Goal: Task Accomplishment & Management: Complete application form

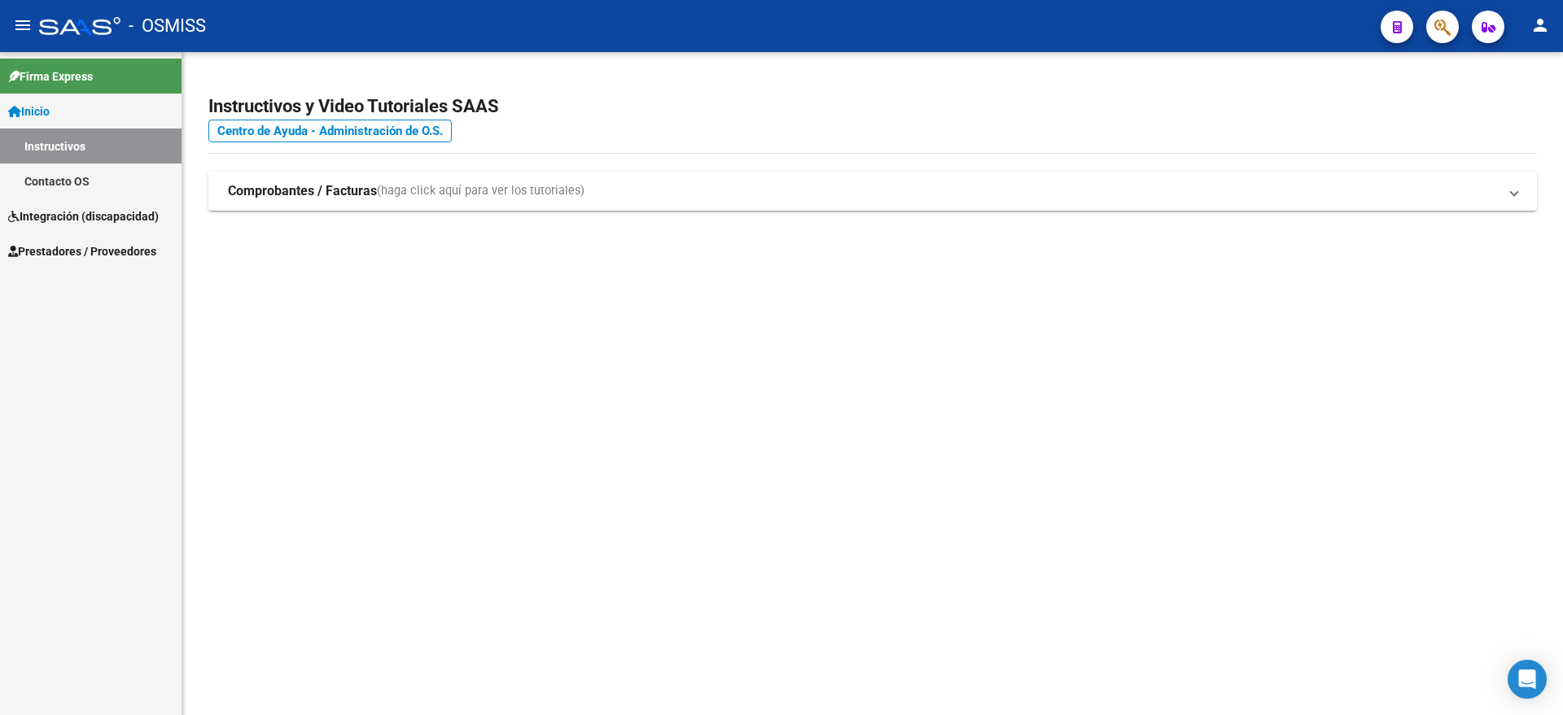
click at [109, 262] on link "Prestadores / Proveedores" at bounding box center [90, 251] width 181 height 35
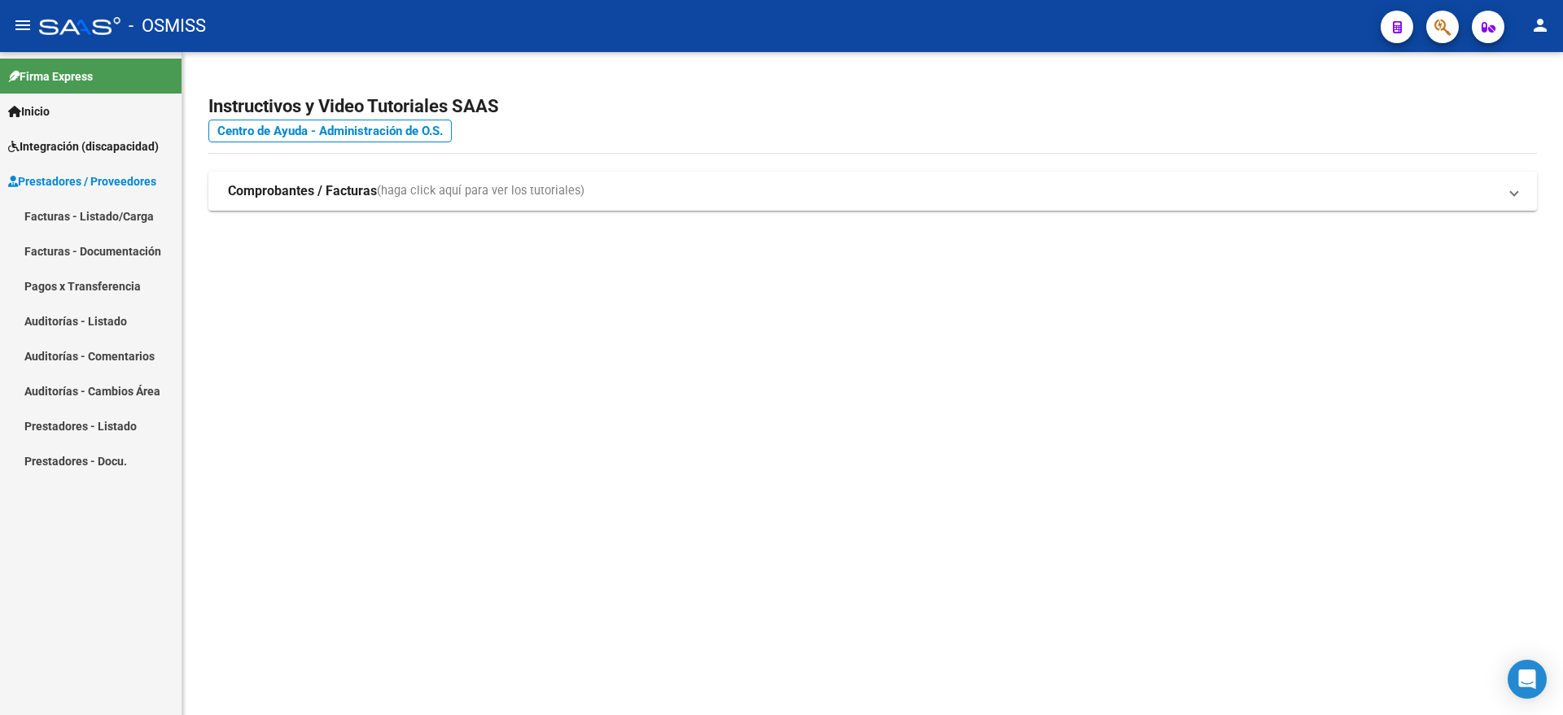
click at [106, 212] on link "Facturas - Listado/Carga" at bounding box center [90, 216] width 181 height 35
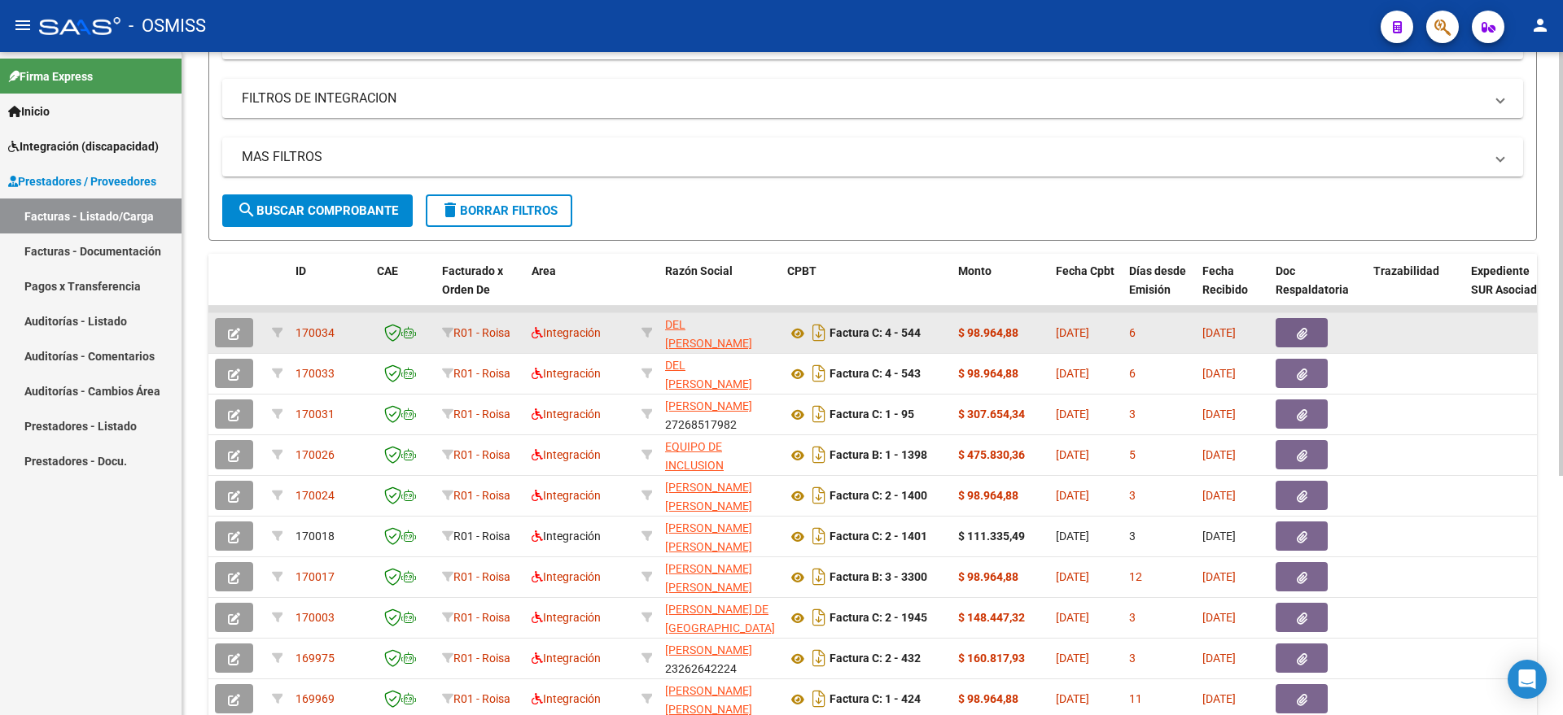
scroll to position [305, 0]
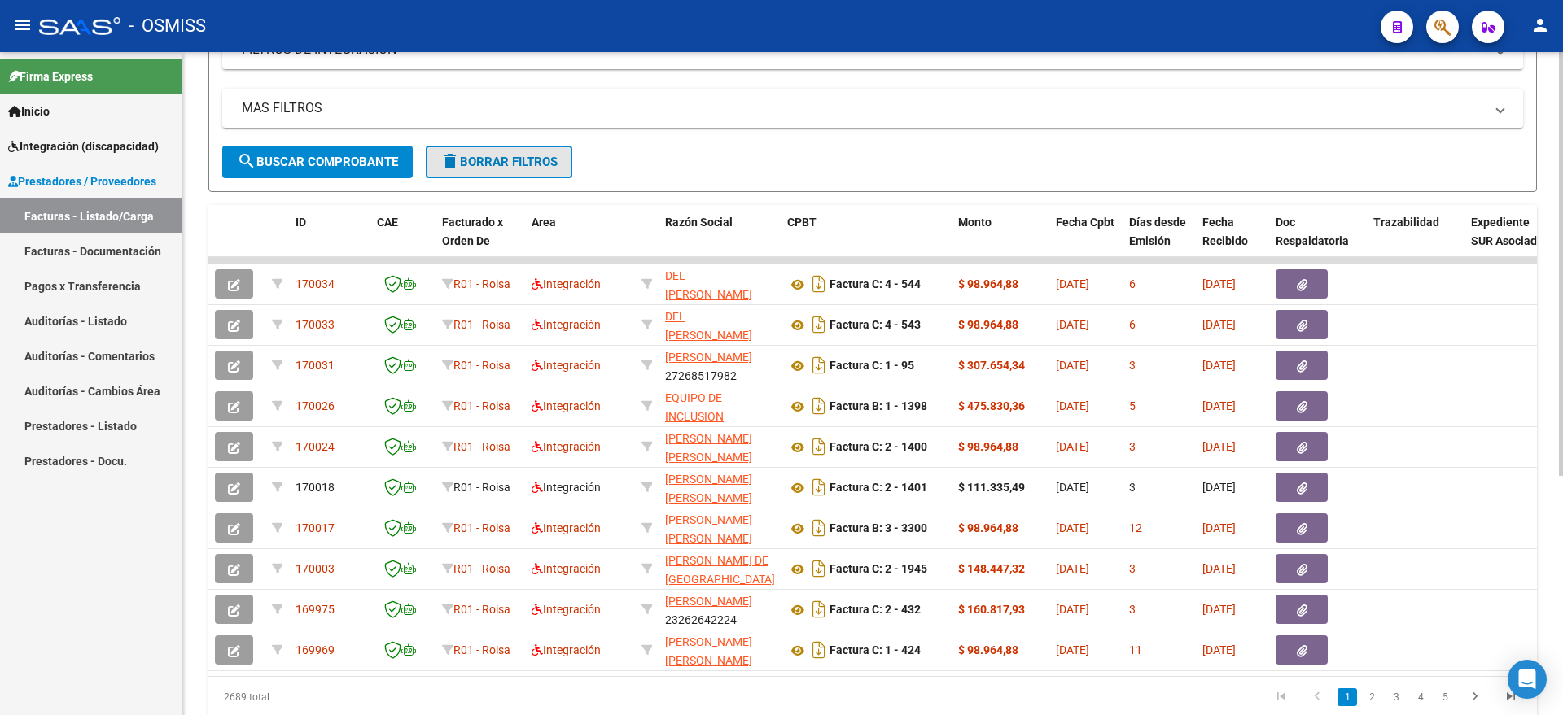
click at [529, 155] on span "delete Borrar Filtros" at bounding box center [498, 162] width 117 height 15
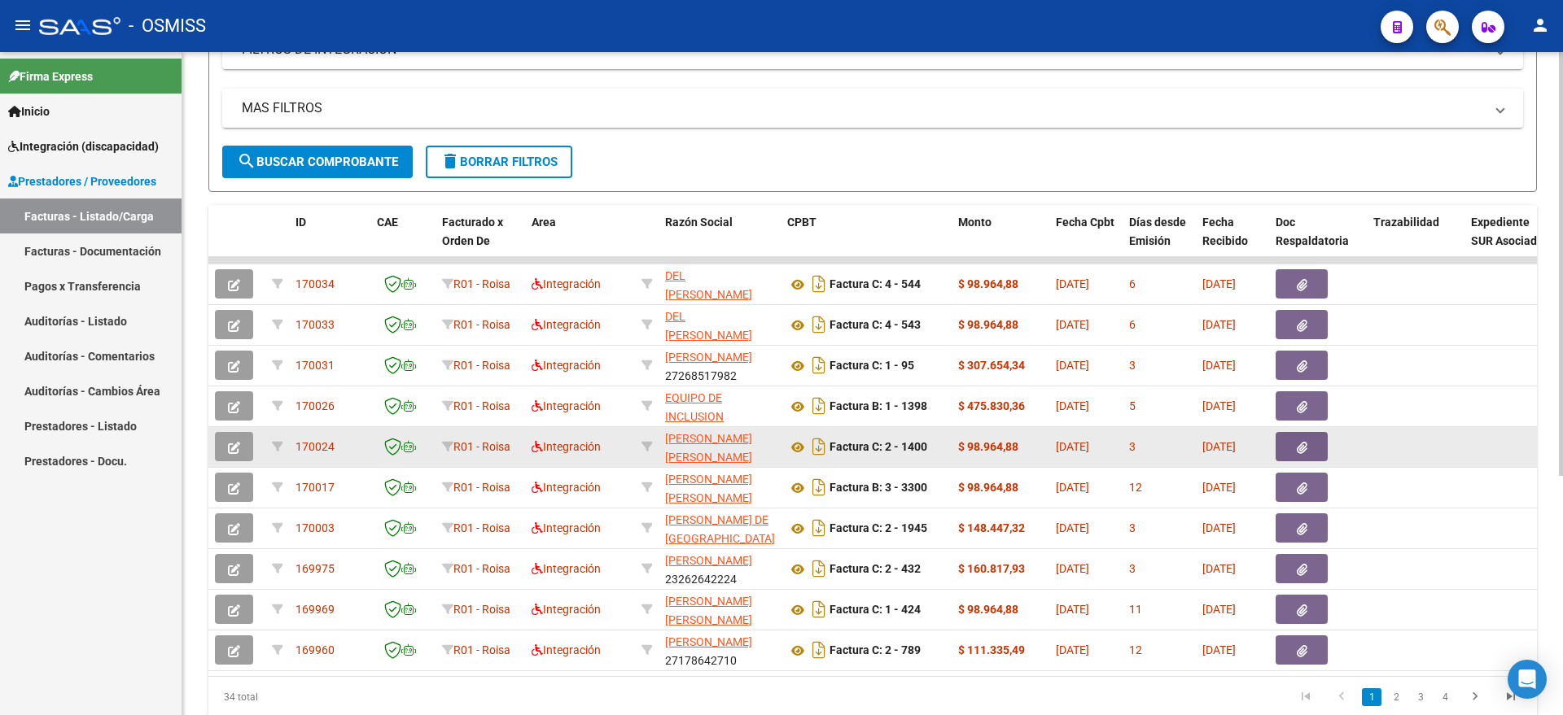
scroll to position [375, 0]
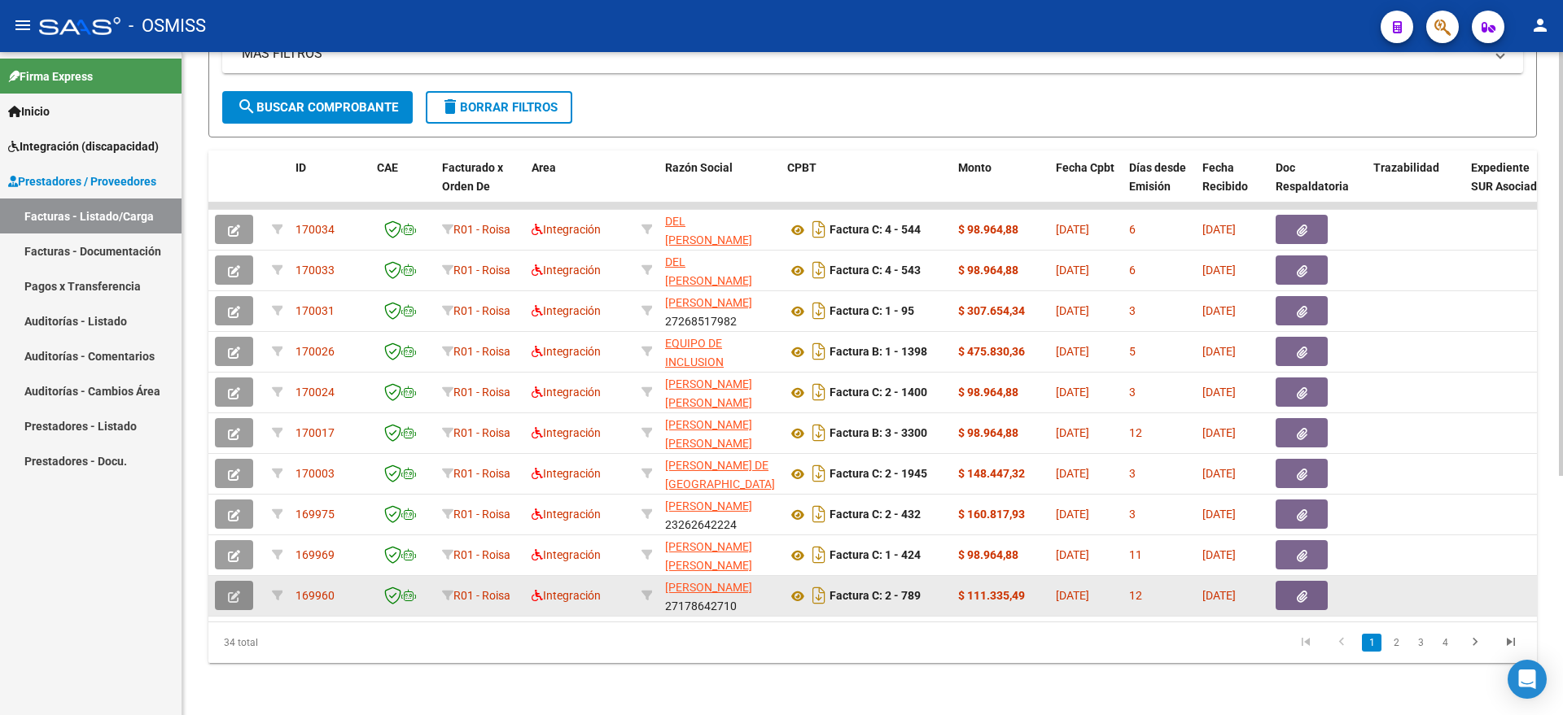
click at [240, 584] on button "button" at bounding box center [234, 595] width 38 height 29
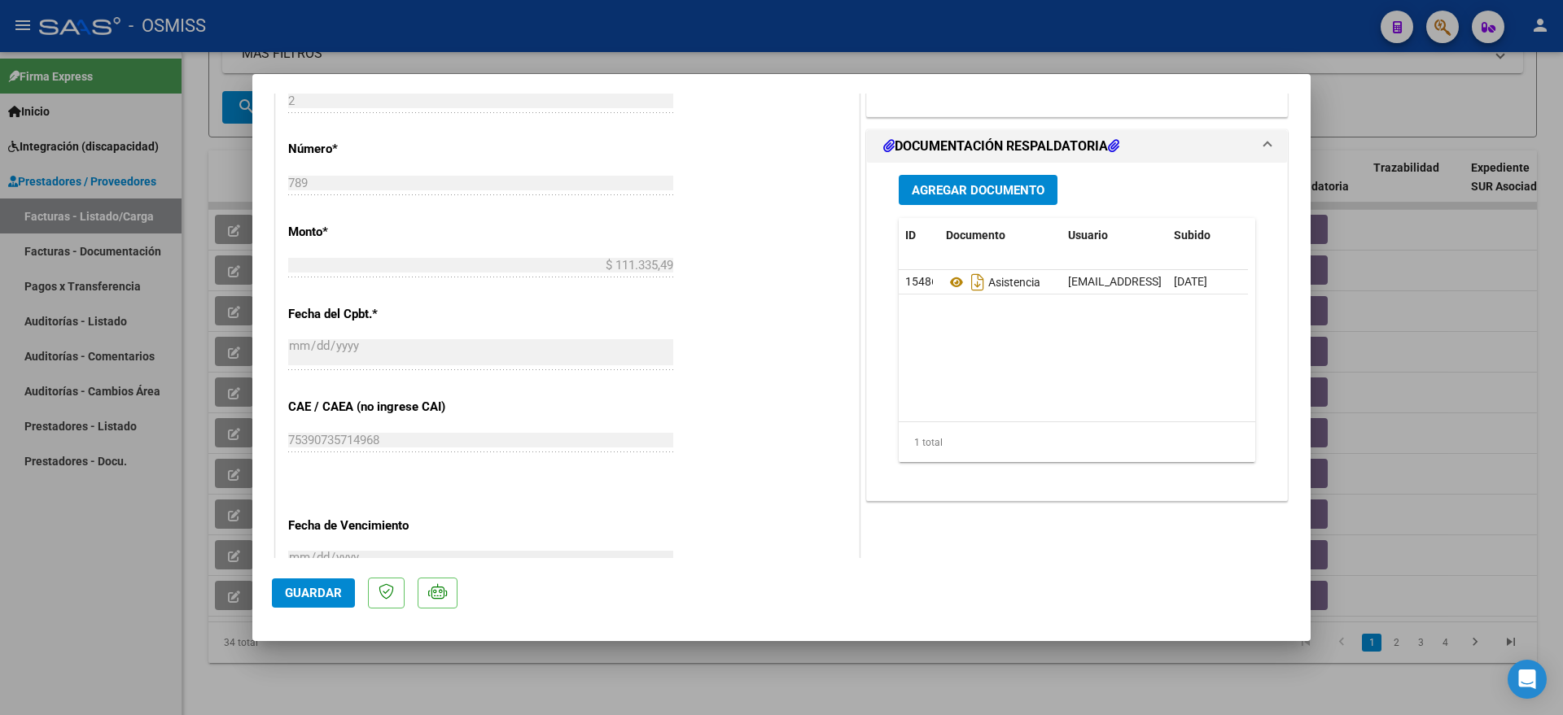
scroll to position [0, 82]
click at [1173, 284] on icon at bounding box center [1179, 281] width 12 height 15
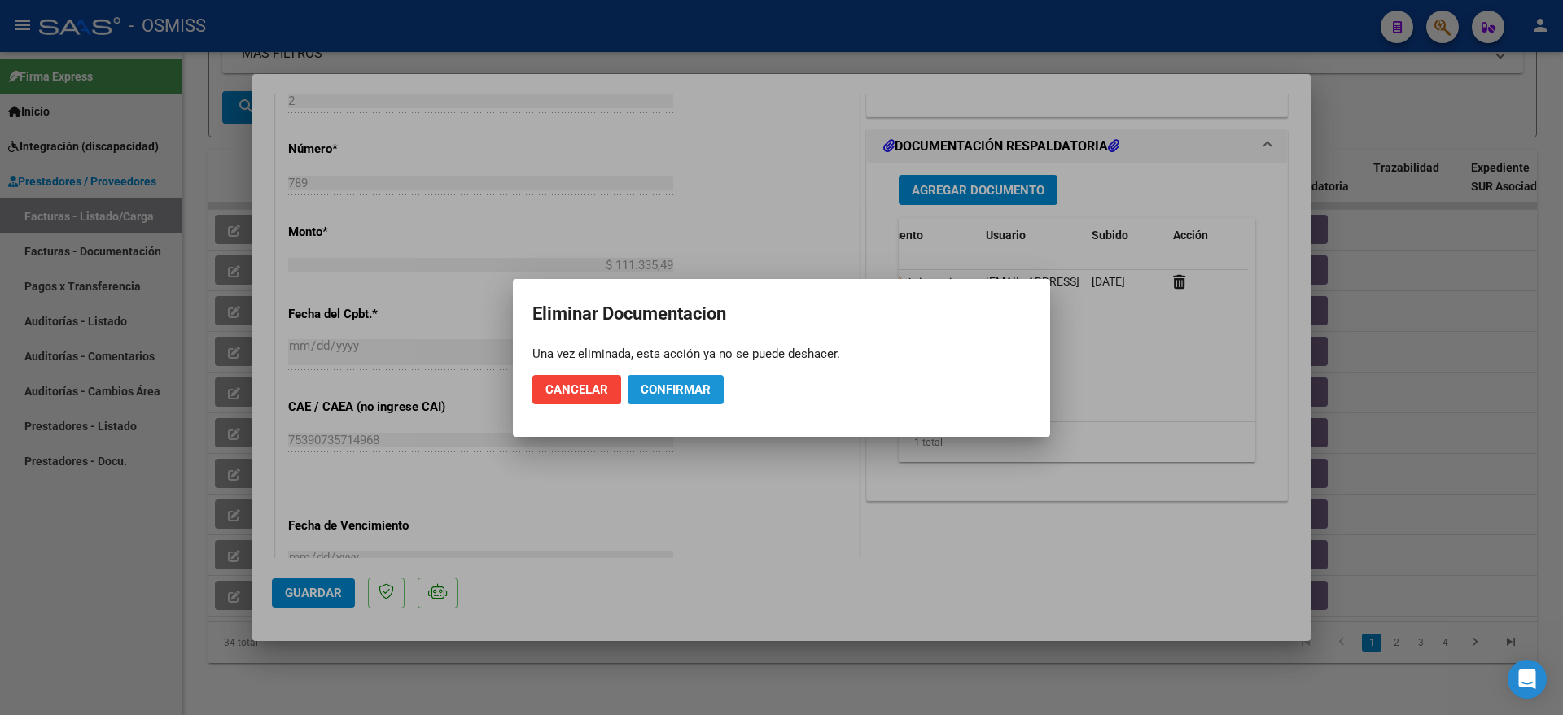
click at [672, 387] on span "Confirmar" at bounding box center [676, 390] width 70 height 15
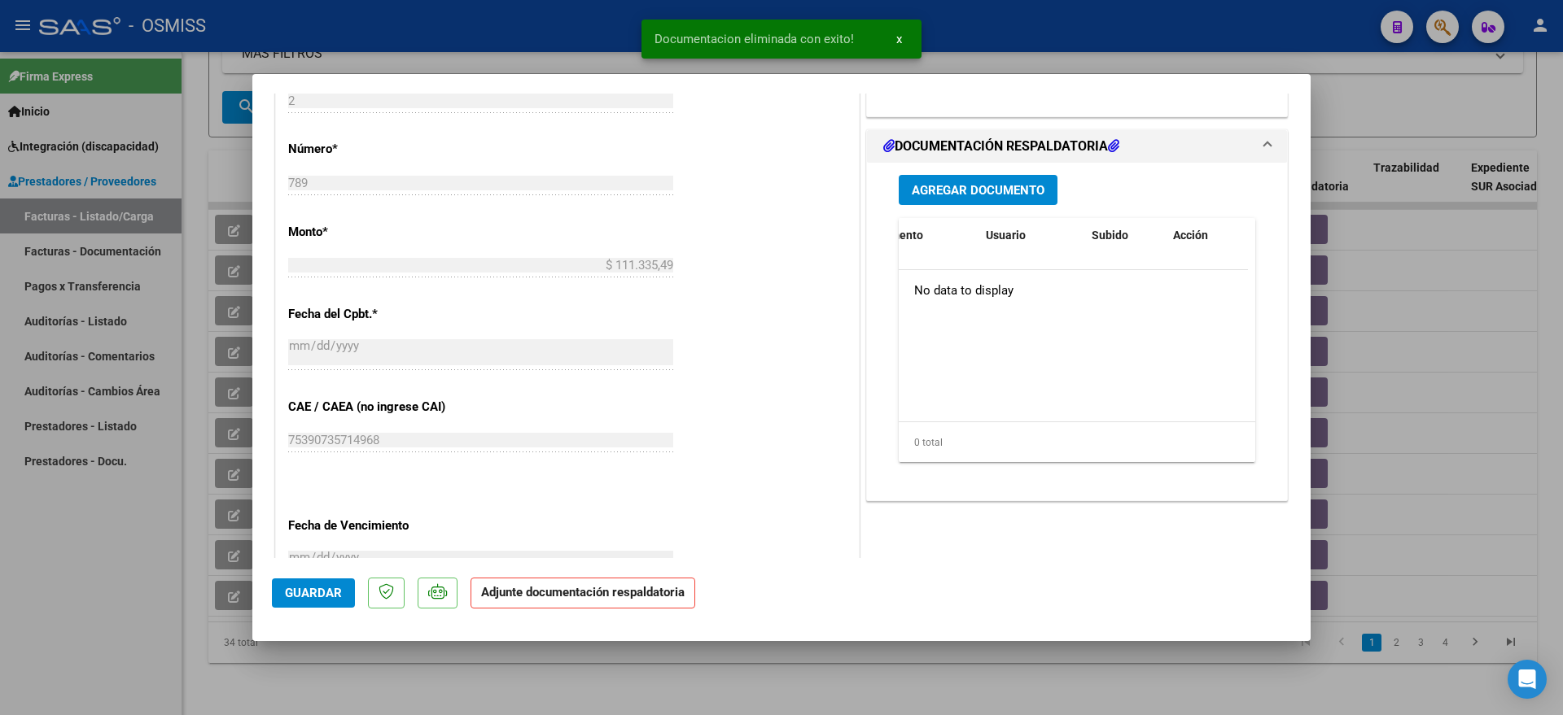
scroll to position [0, 0]
click at [935, 193] on span "Agregar Documento" at bounding box center [978, 190] width 133 height 15
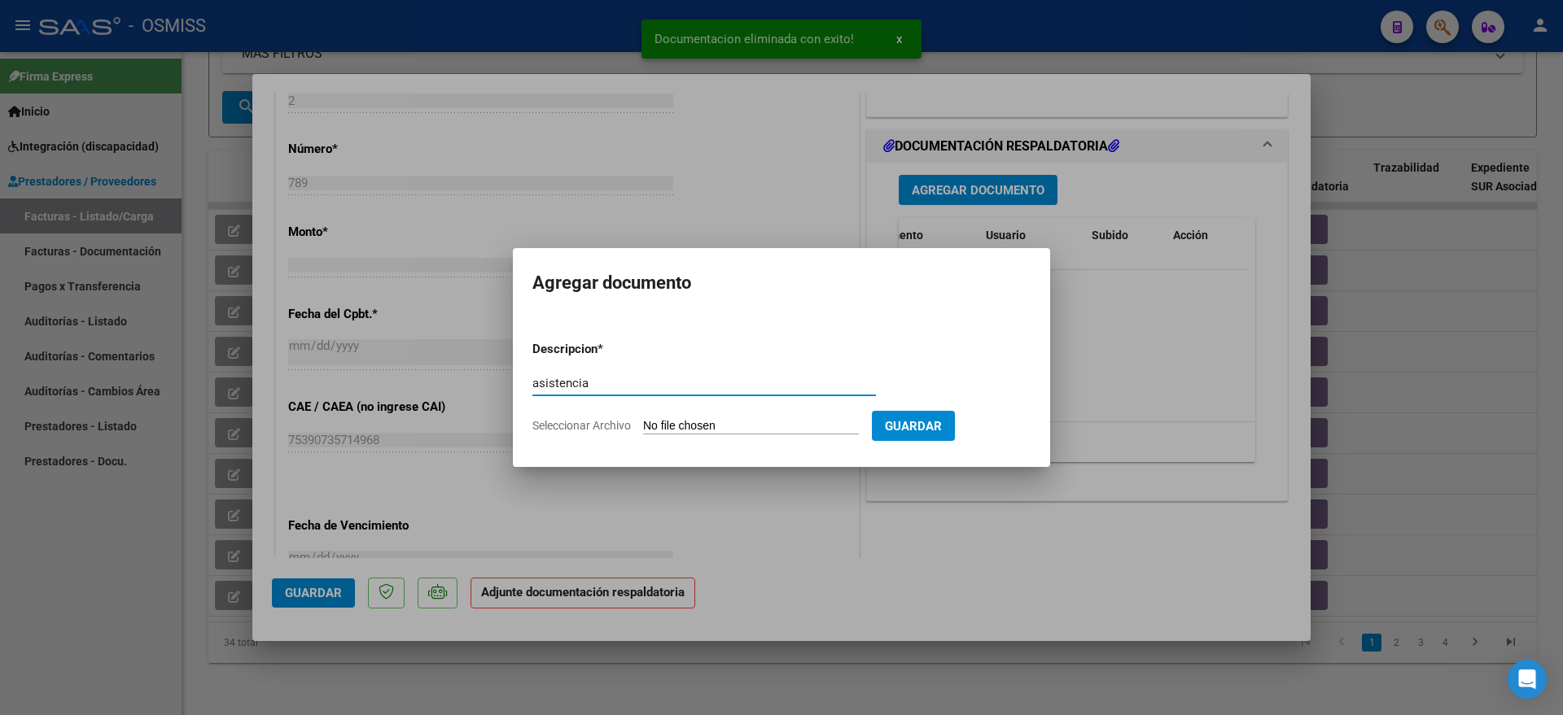
type input "asistencia"
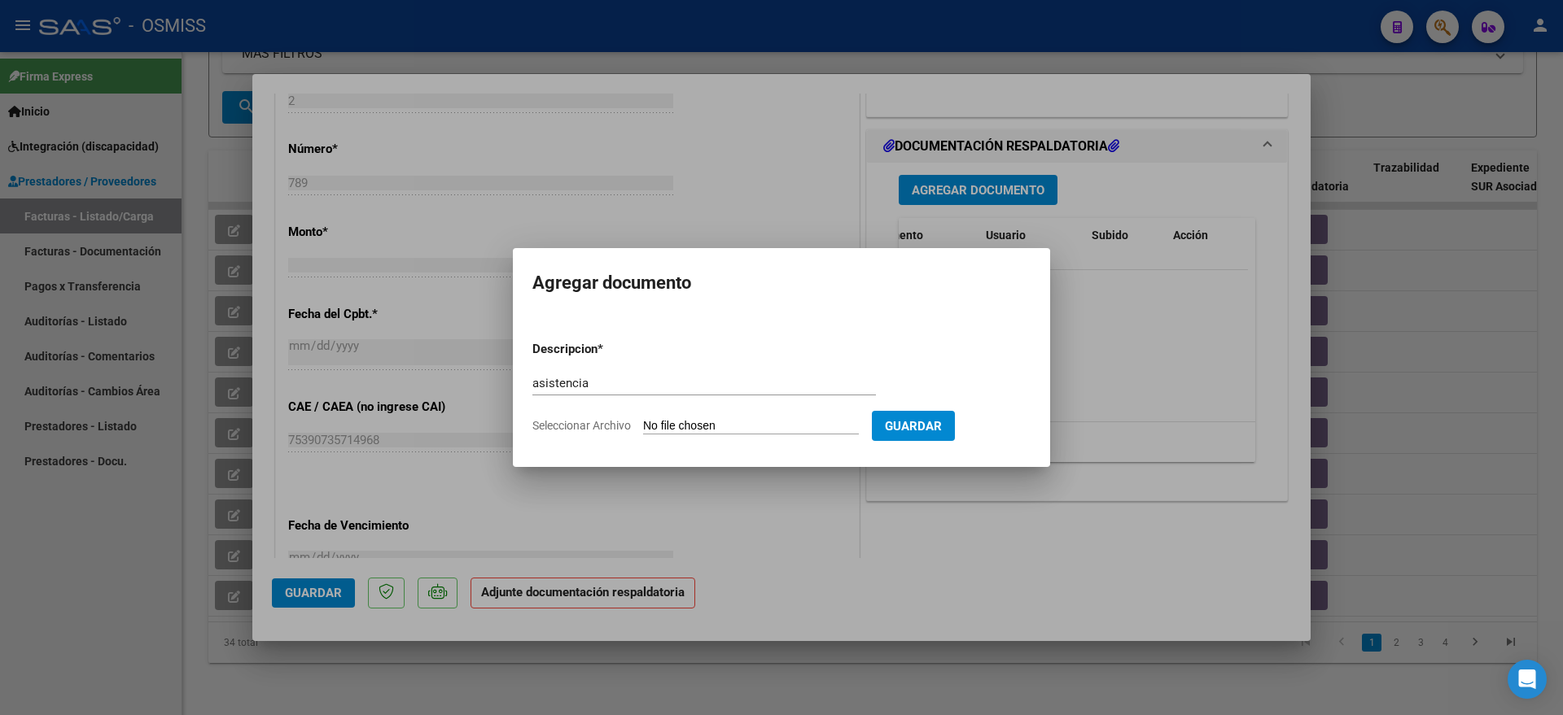
click at [680, 427] on input "Seleccionar Archivo" at bounding box center [751, 426] width 216 height 15
type input "C:\fakepath\[PERSON_NAME] - FONOAUDIOLOGIA - PRESENTISMO.pdf"
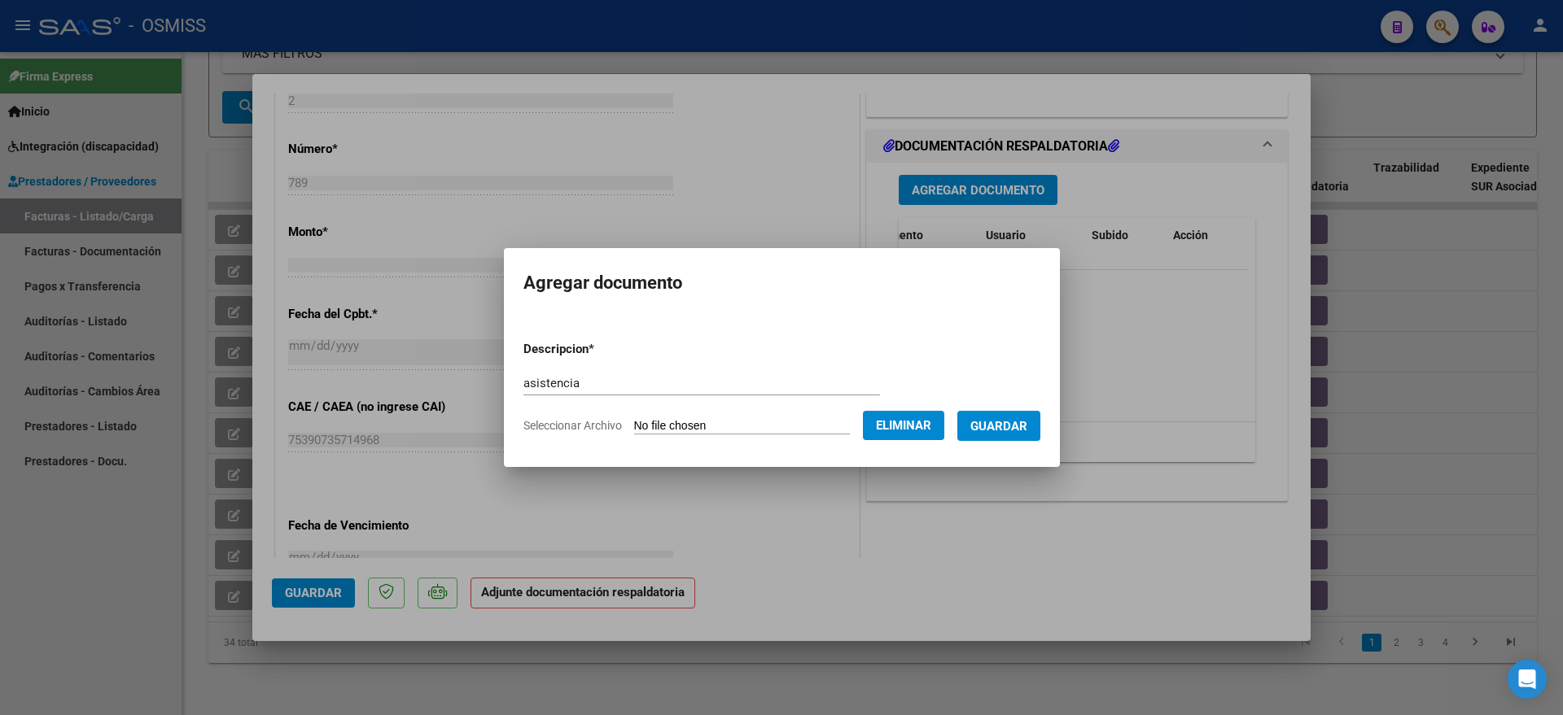
click at [1021, 430] on span "Guardar" at bounding box center [998, 426] width 57 height 15
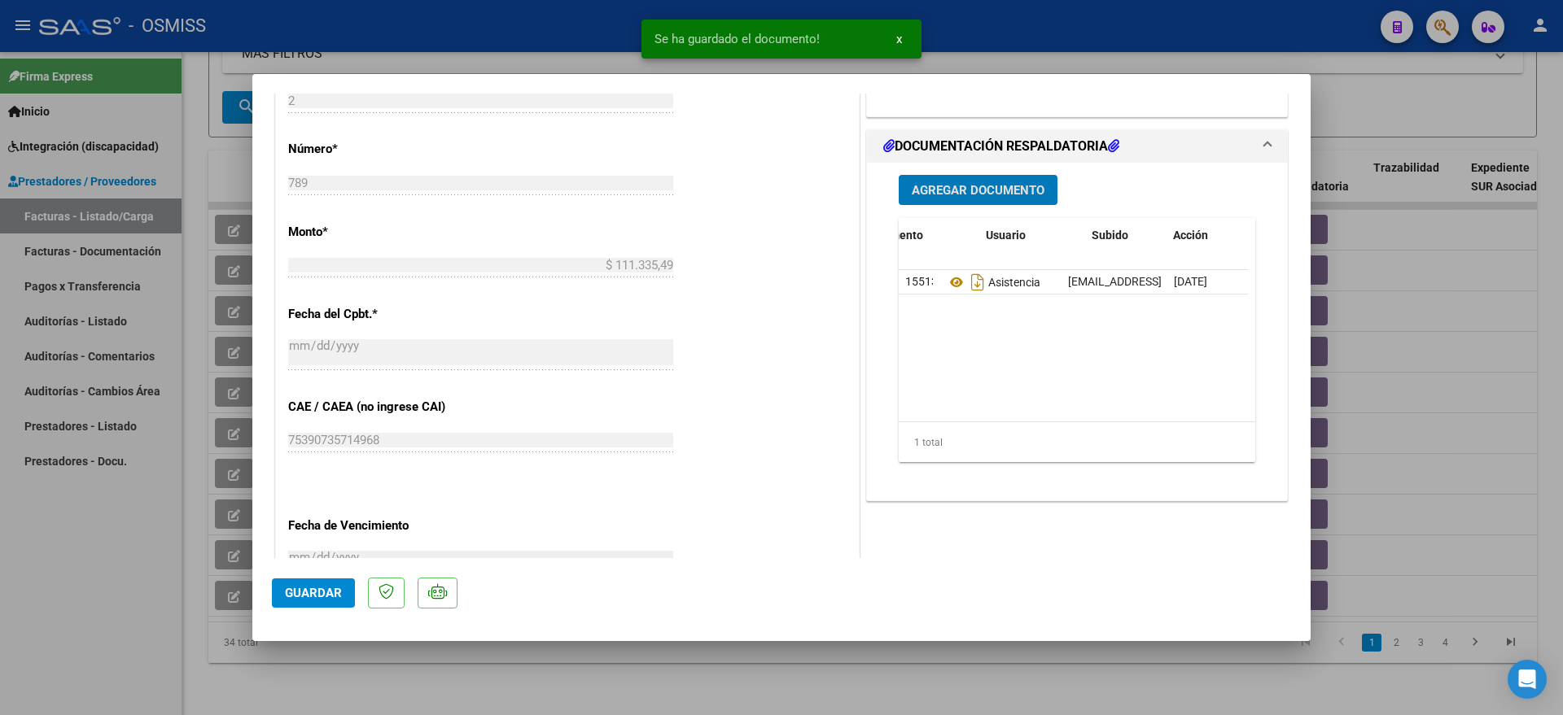
drag, startPoint x: 337, startPoint y: 593, endPoint x: 9, endPoint y: 586, distance: 328.1
click at [336, 593] on span "Guardar" at bounding box center [313, 593] width 57 height 15
click at [101, 573] on div at bounding box center [781, 357] width 1563 height 715
type input "$ 0,00"
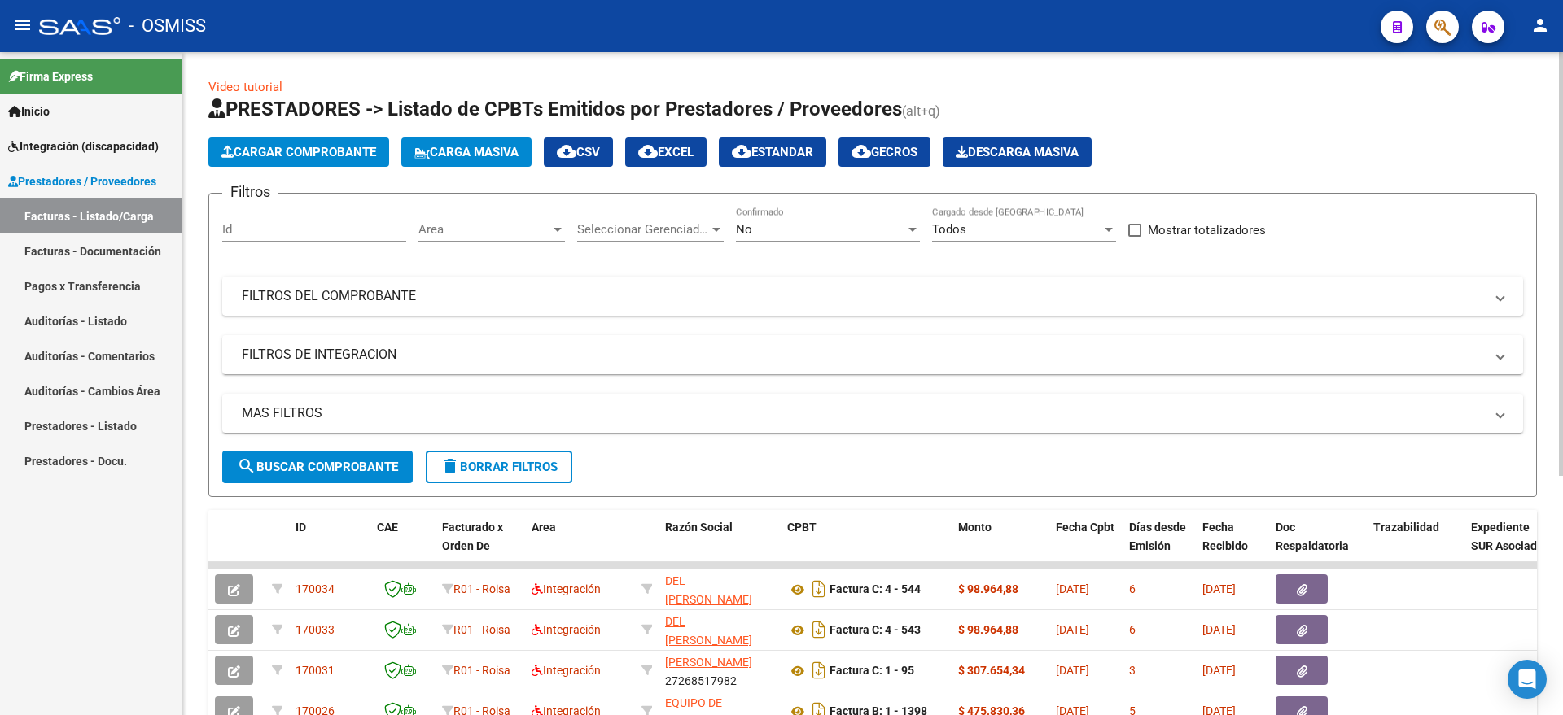
click at [323, 149] on span "Cargar Comprobante" at bounding box center [298, 152] width 155 height 15
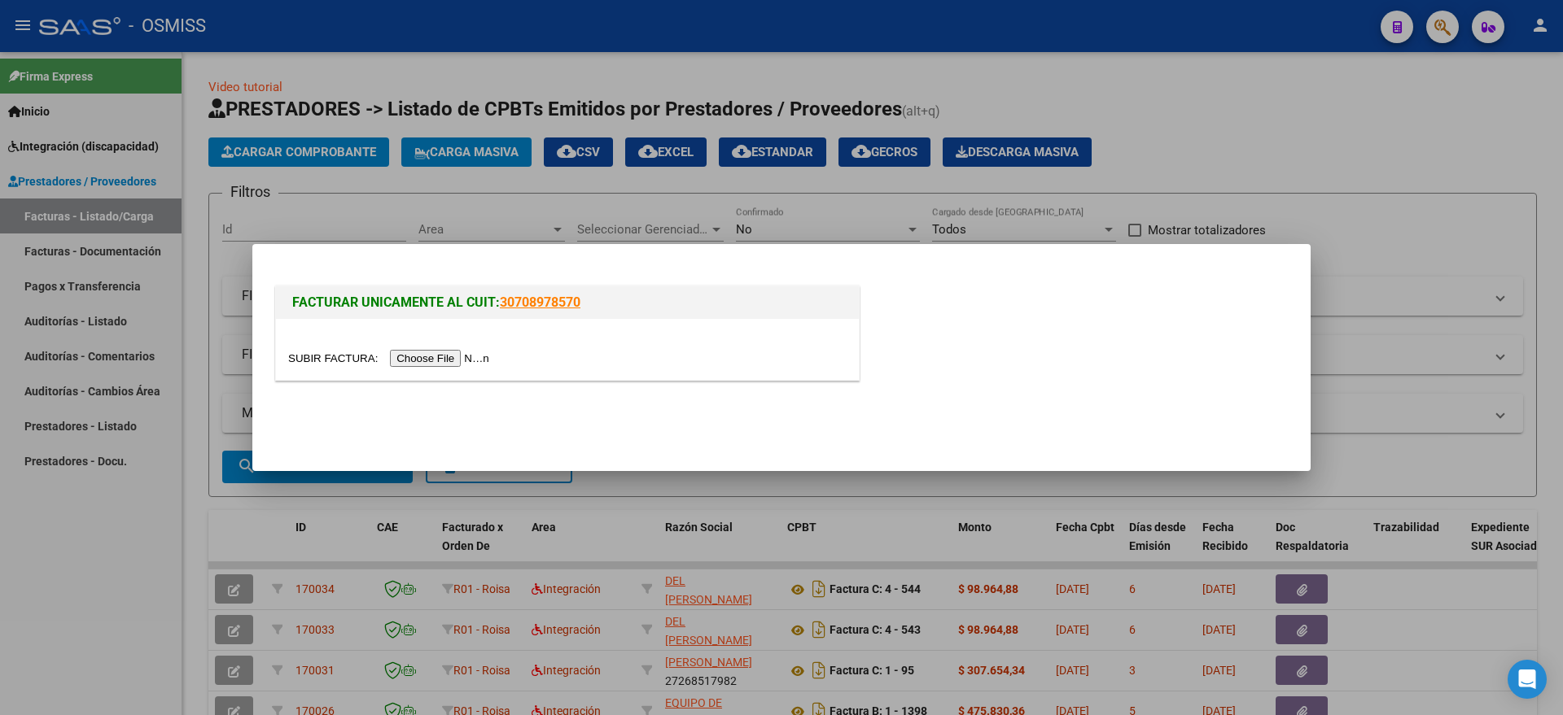
click at [420, 364] on input "file" at bounding box center [391, 358] width 206 height 17
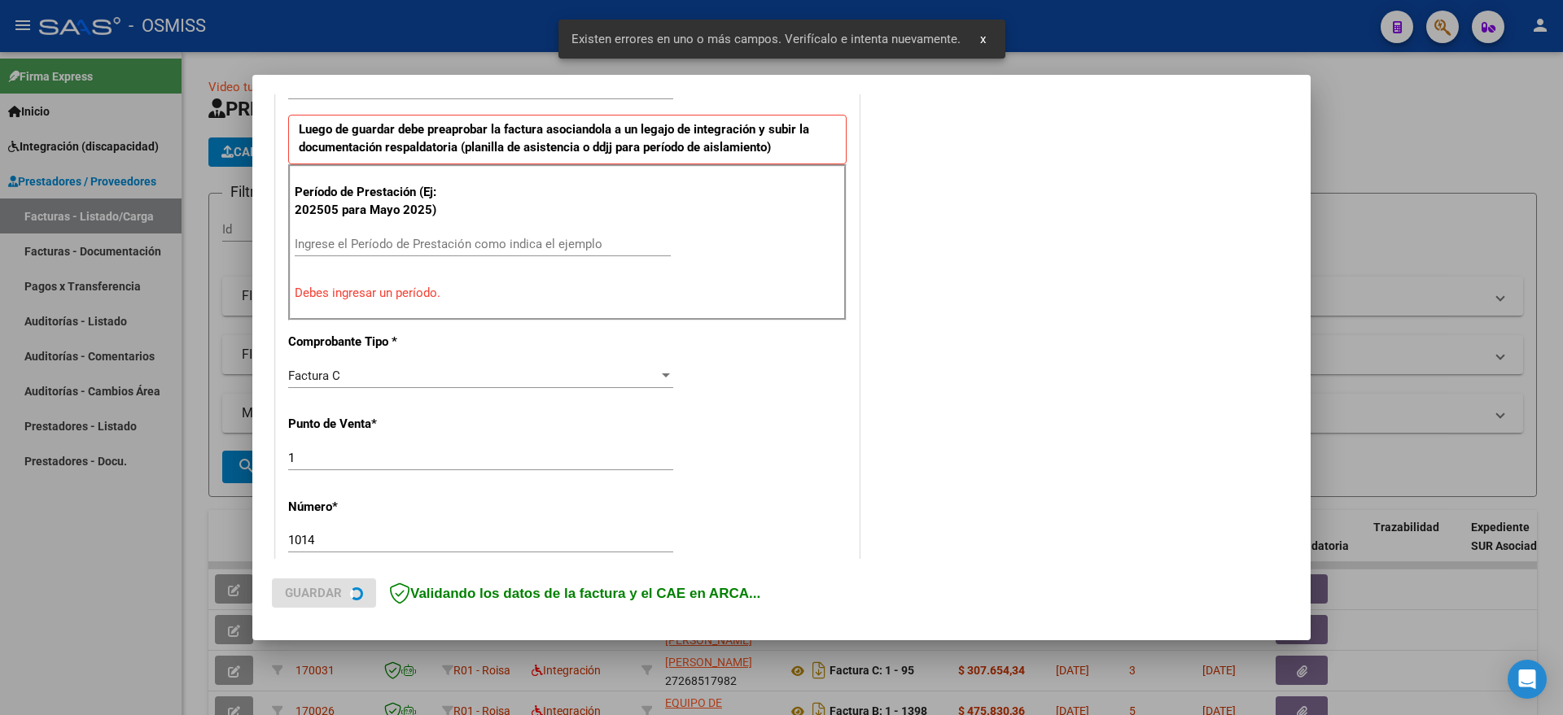
scroll to position [435, 0]
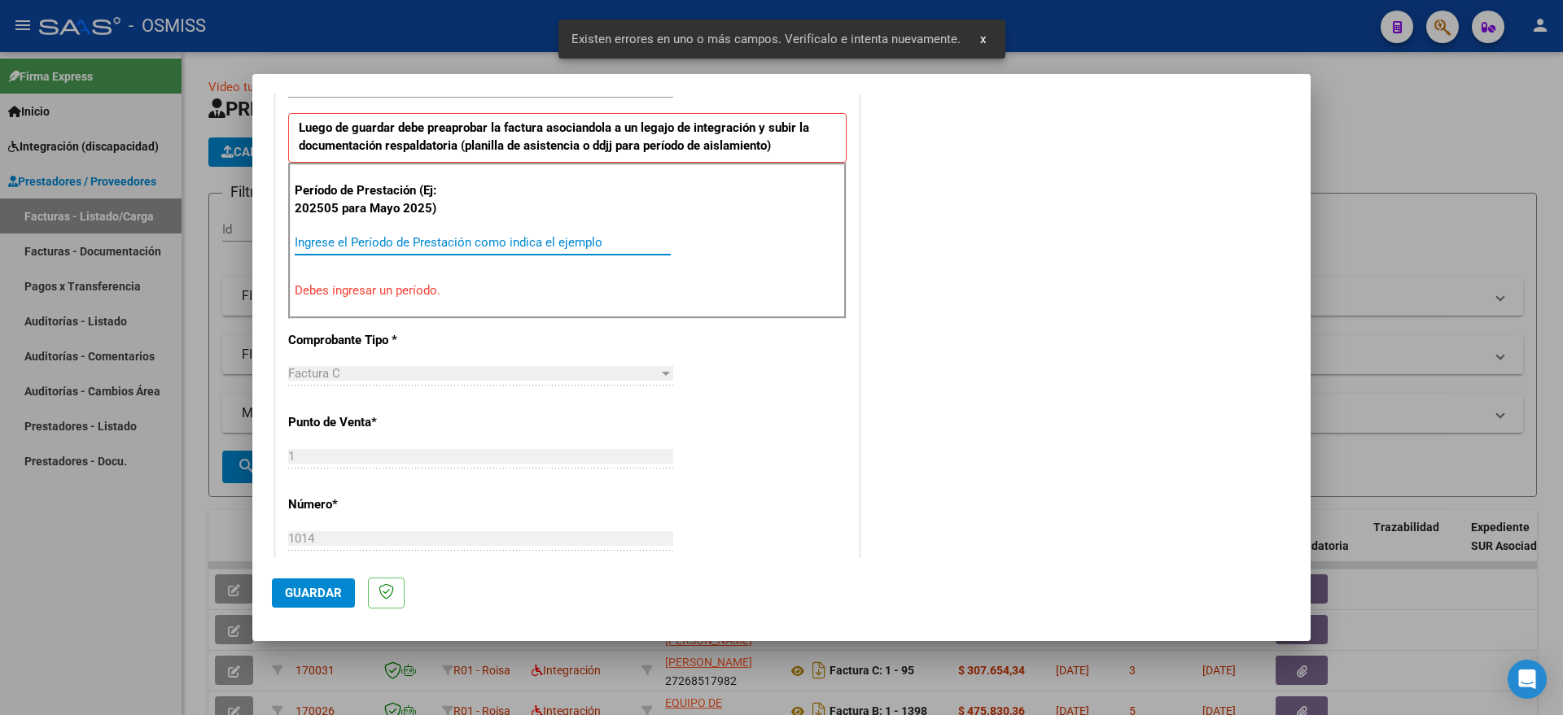
click at [401, 238] on input "Ingrese el Período de Prestación como indica el ejemplo" at bounding box center [483, 242] width 376 height 15
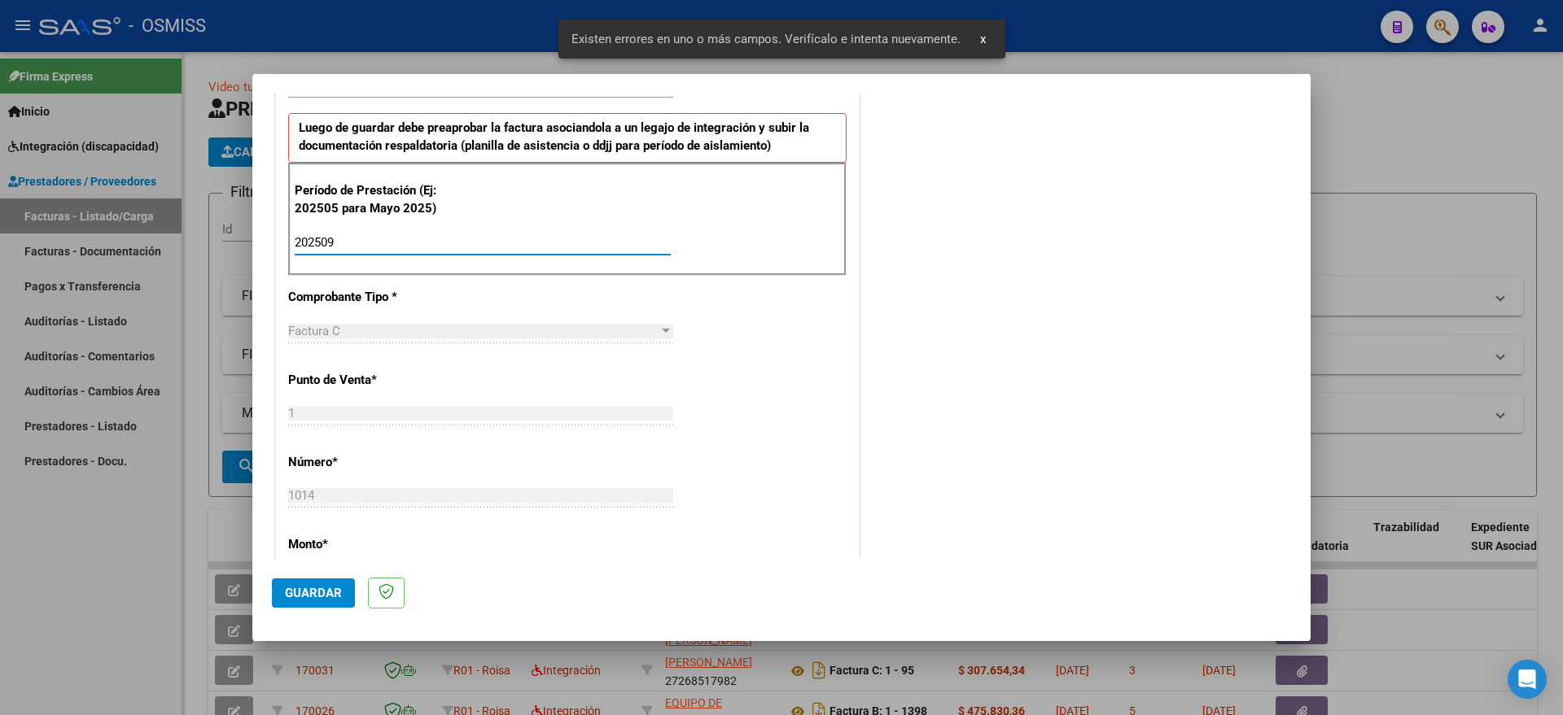
type input "202509"
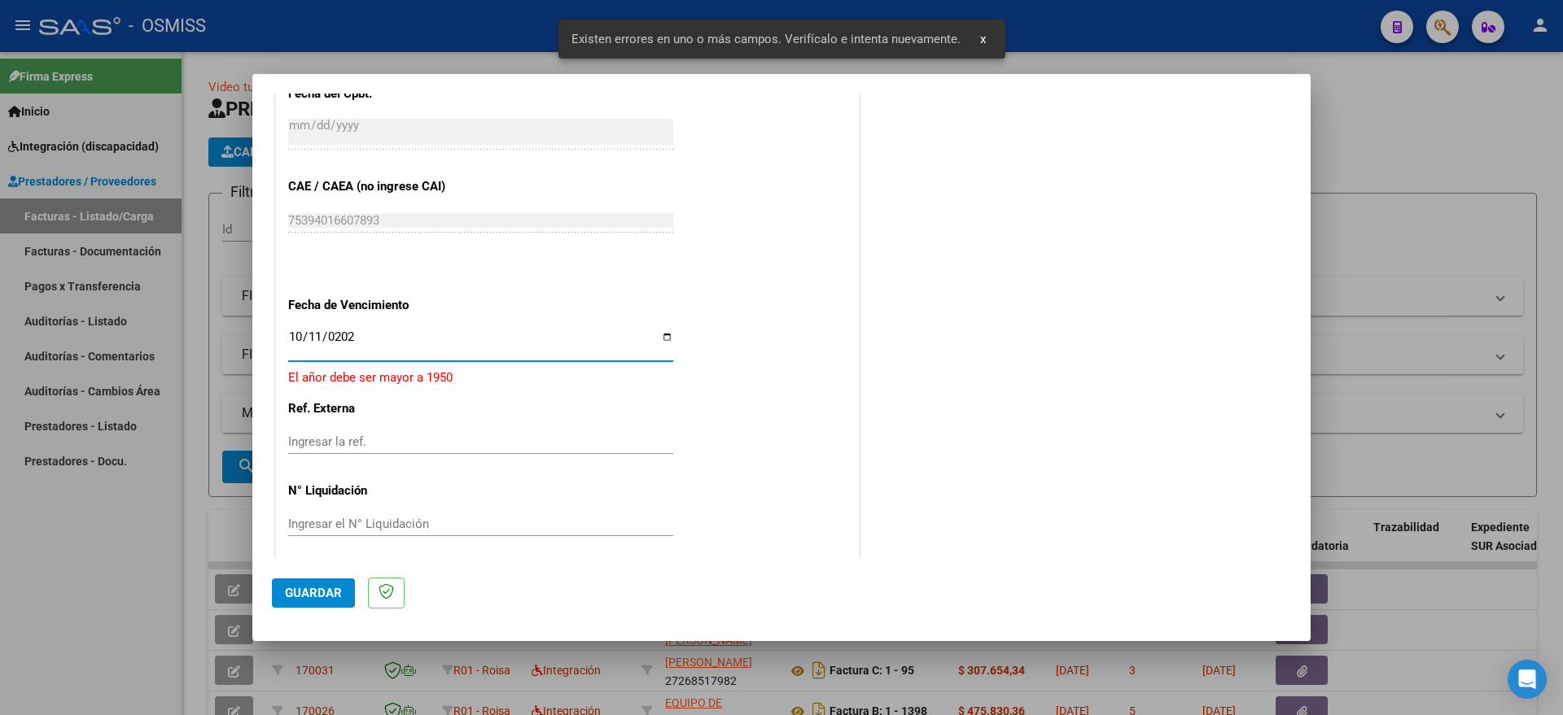
type input "[DATE]"
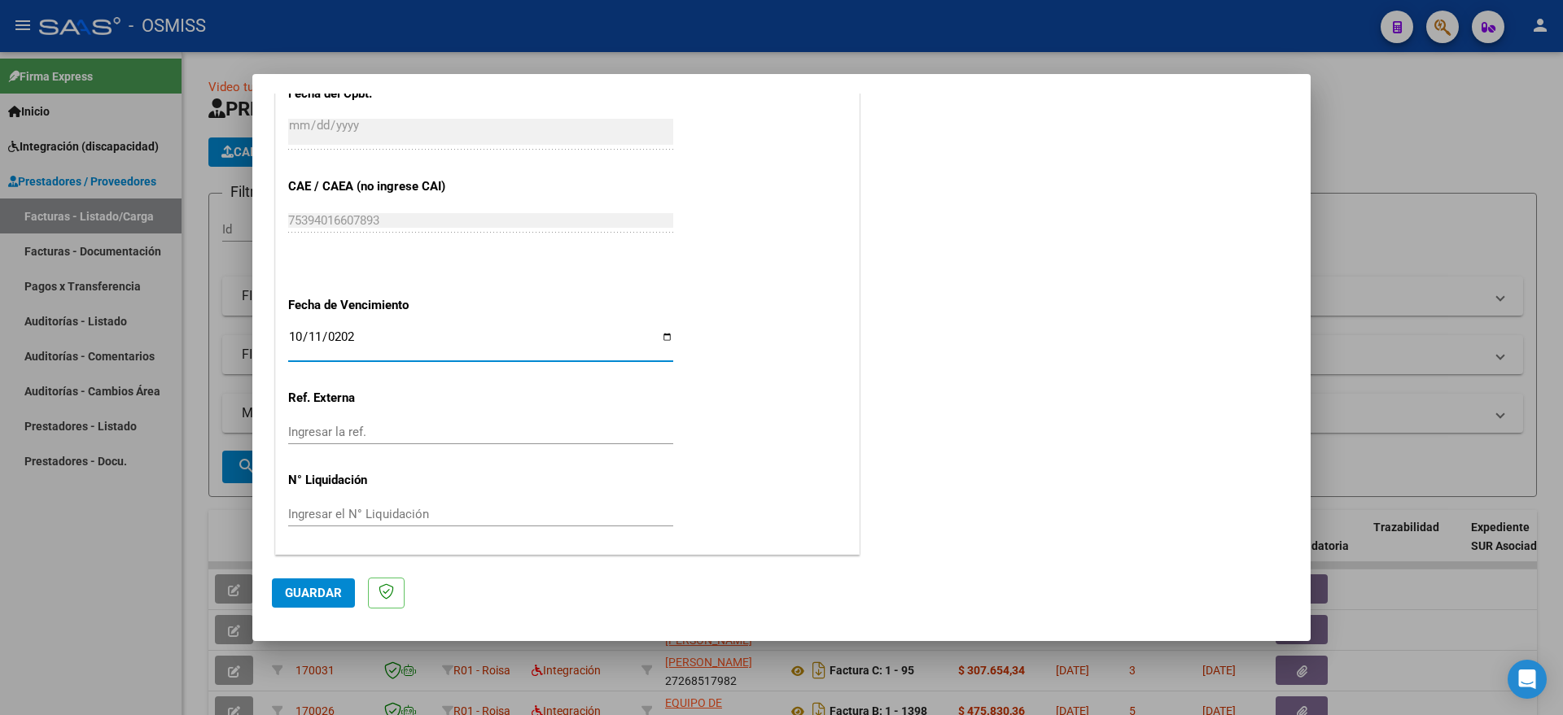
click at [288, 606] on button "Guardar" at bounding box center [313, 593] width 83 height 29
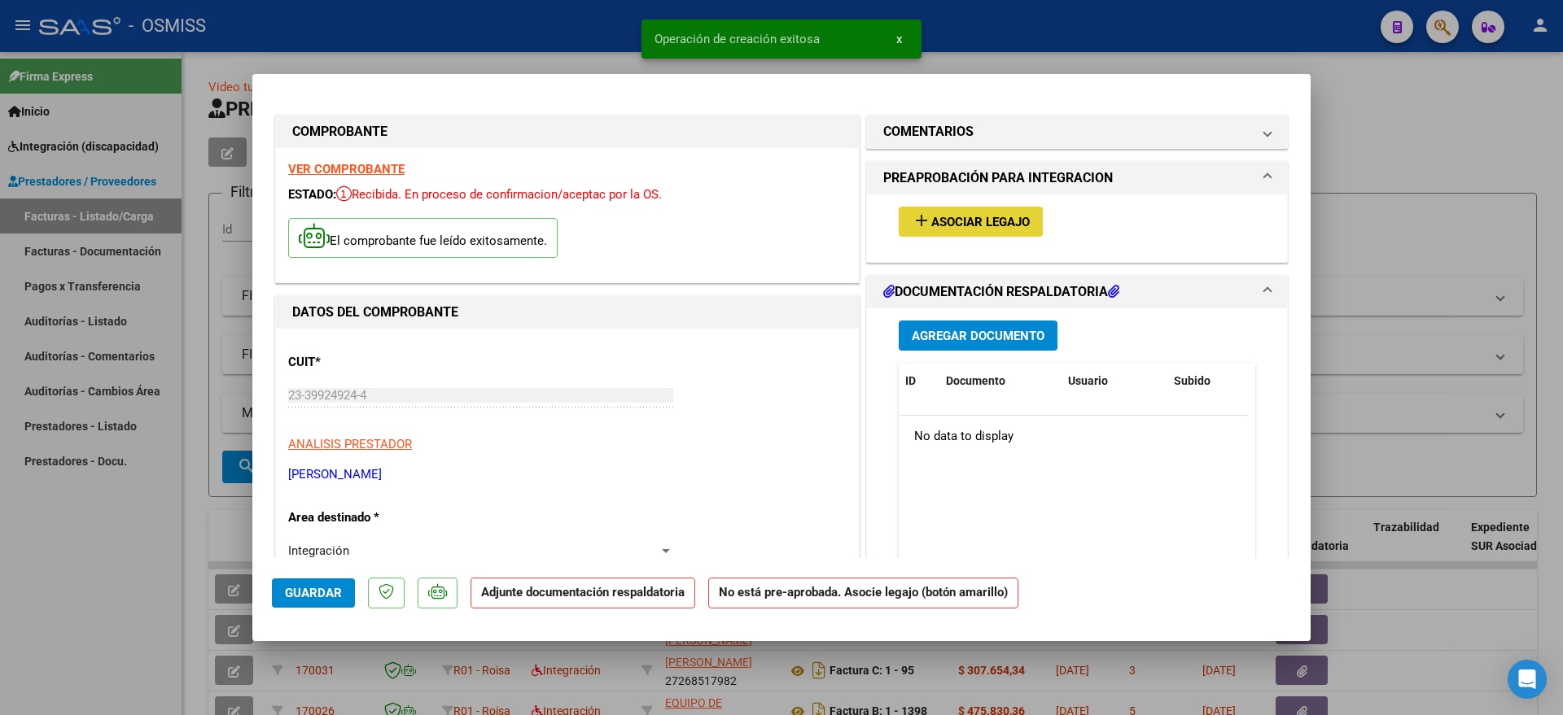
click at [965, 212] on button "add Asociar Legajo" at bounding box center [971, 222] width 144 height 30
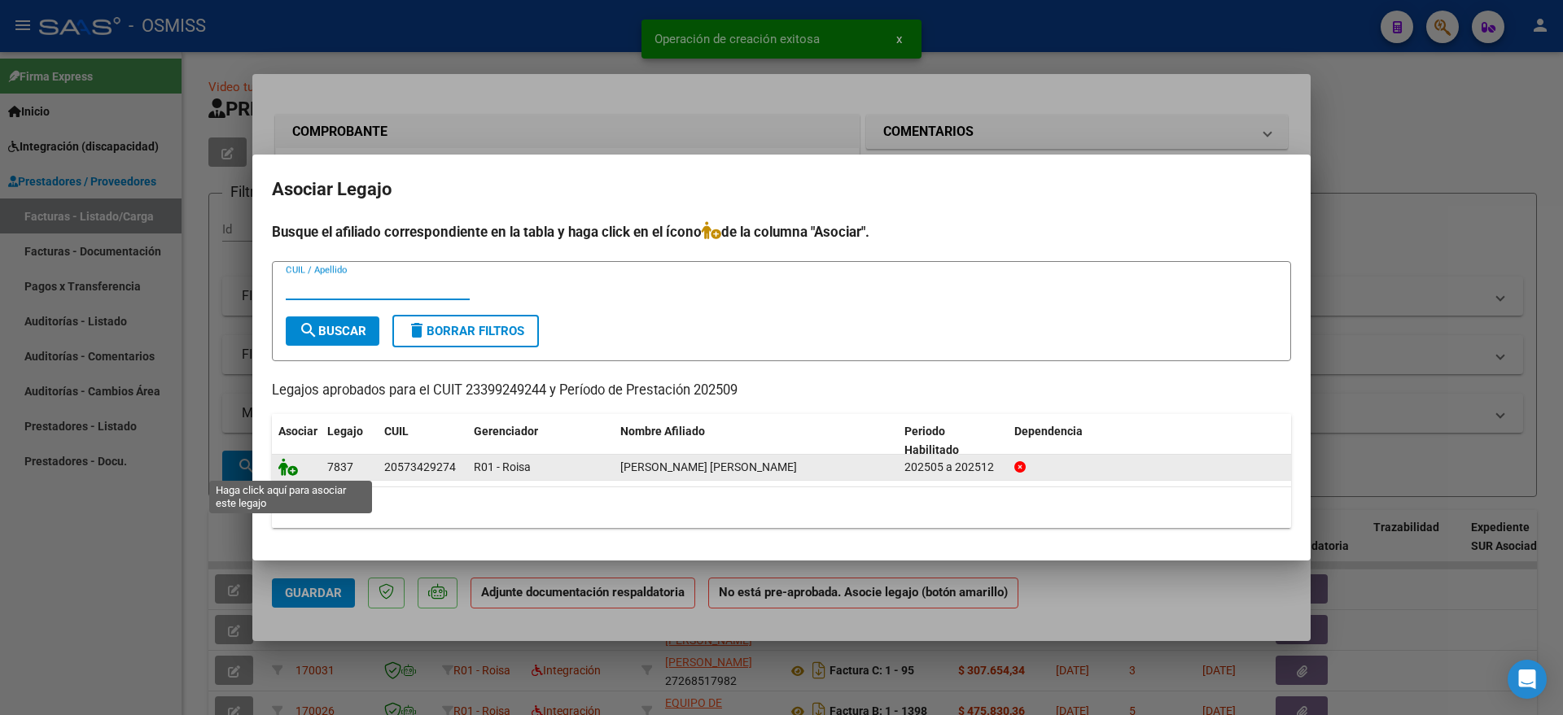
click at [286, 466] on icon at bounding box center [288, 467] width 20 height 18
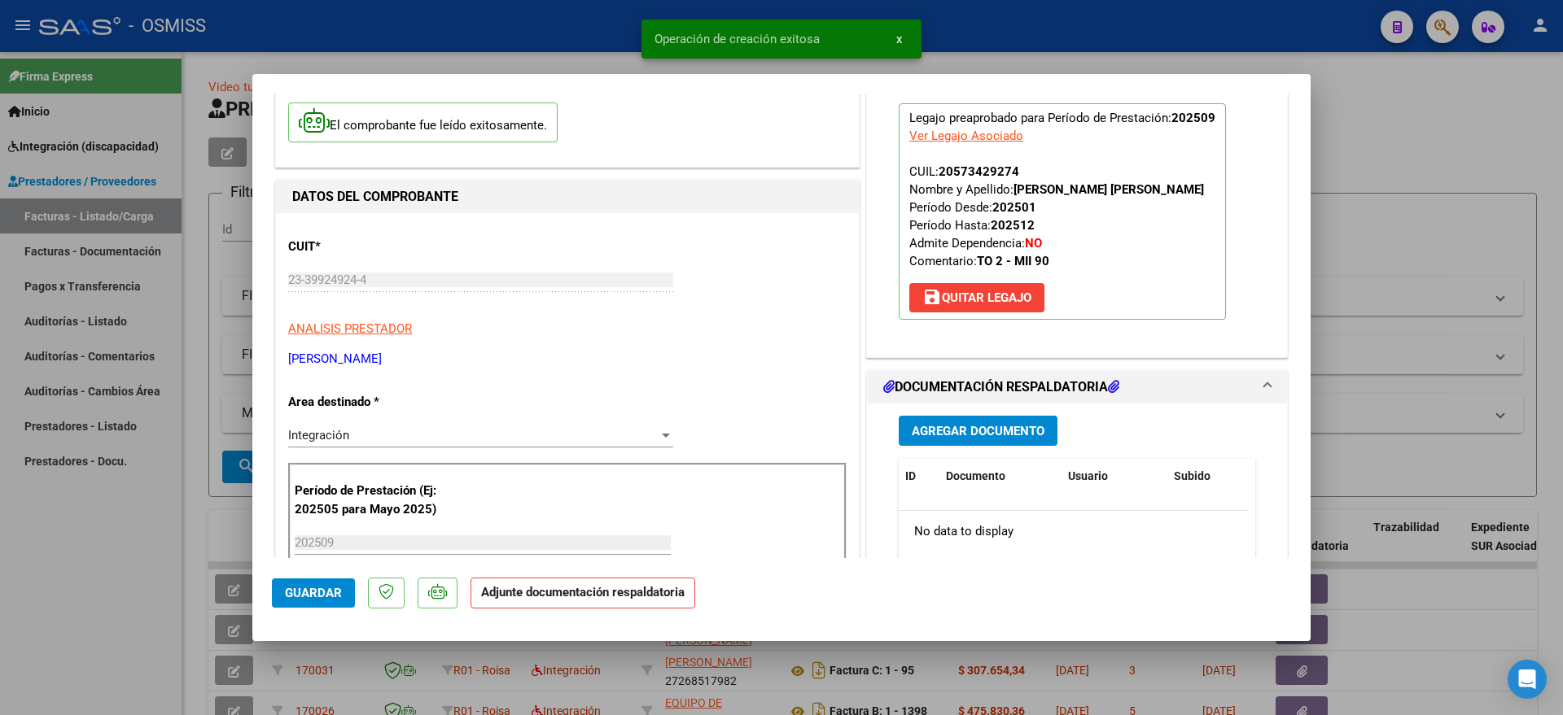
scroll to position [203, 0]
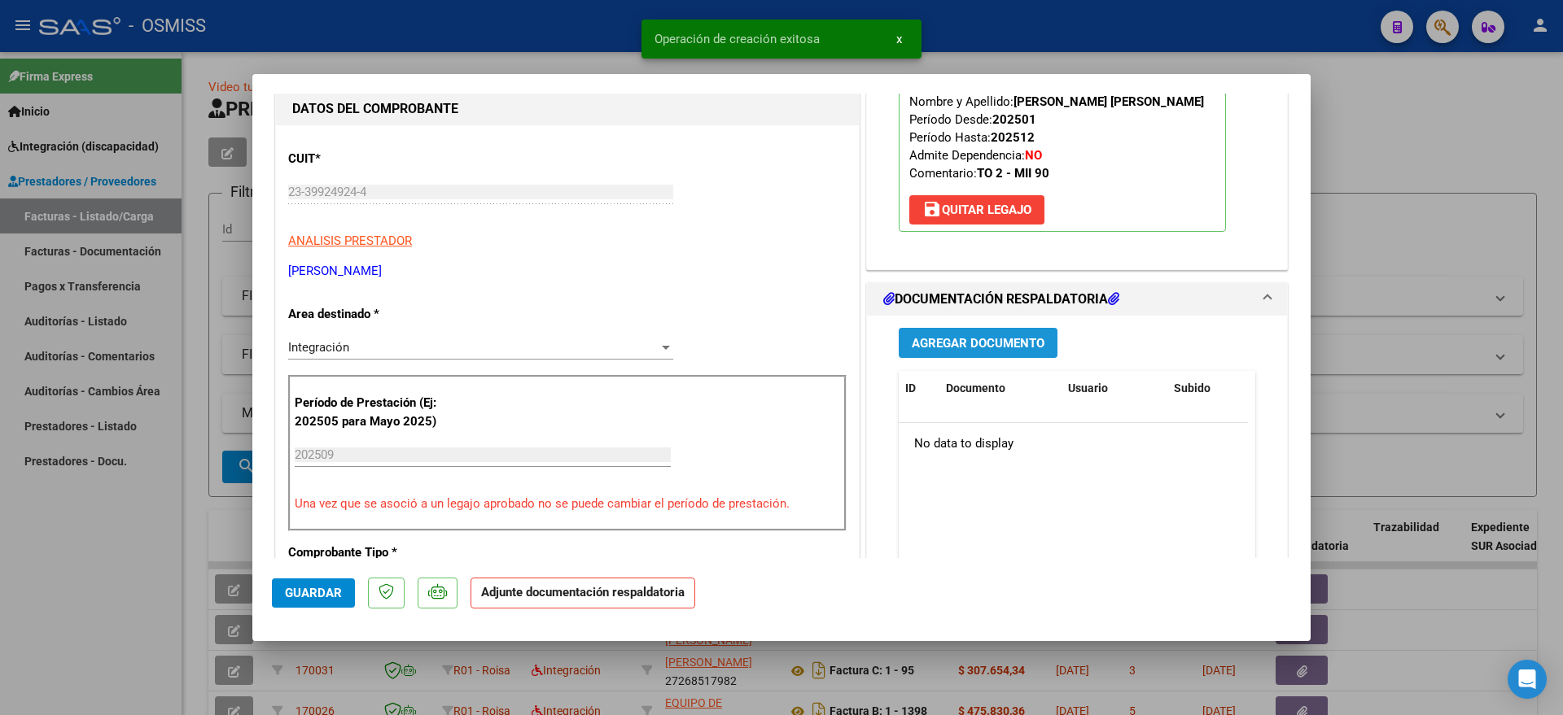
click at [945, 336] on span "Agregar Documento" at bounding box center [978, 343] width 133 height 15
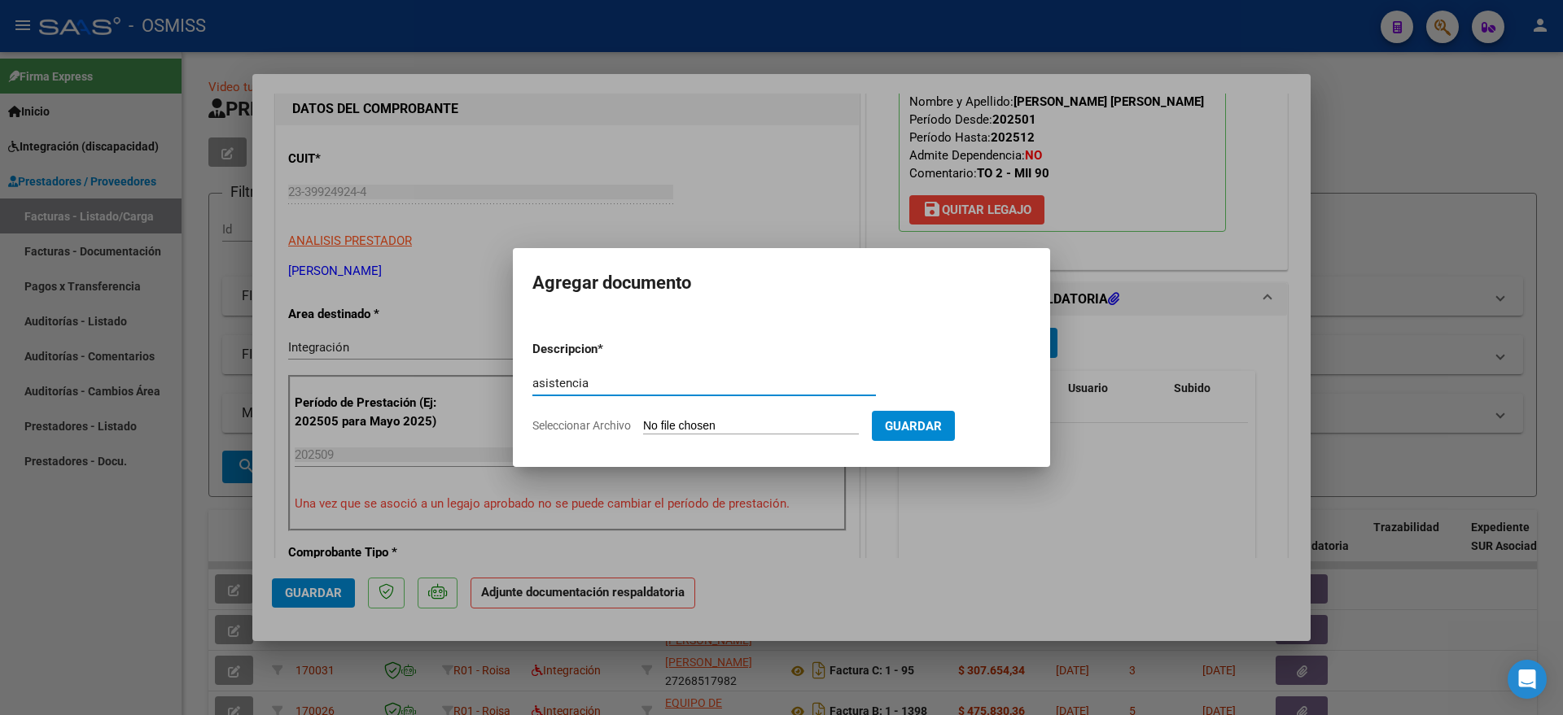
type input "asistencia"
click at [754, 429] on input "Seleccionar Archivo" at bounding box center [751, 426] width 216 height 15
type input "C:\fakepath\[PERSON_NAME] - TERAPIA OCUPACIONAL - PRESENTISMO.pdf"
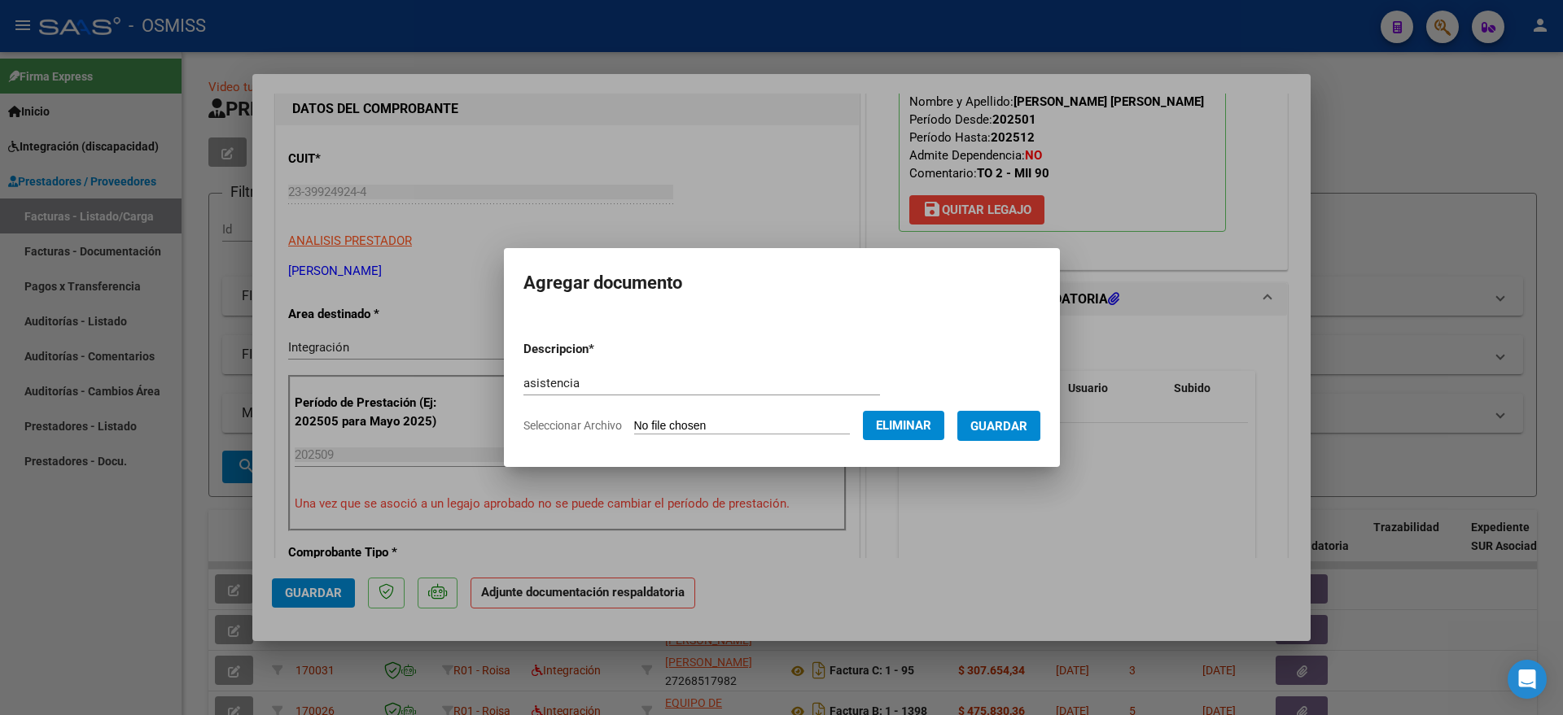
click at [1027, 422] on span "Guardar" at bounding box center [998, 426] width 57 height 15
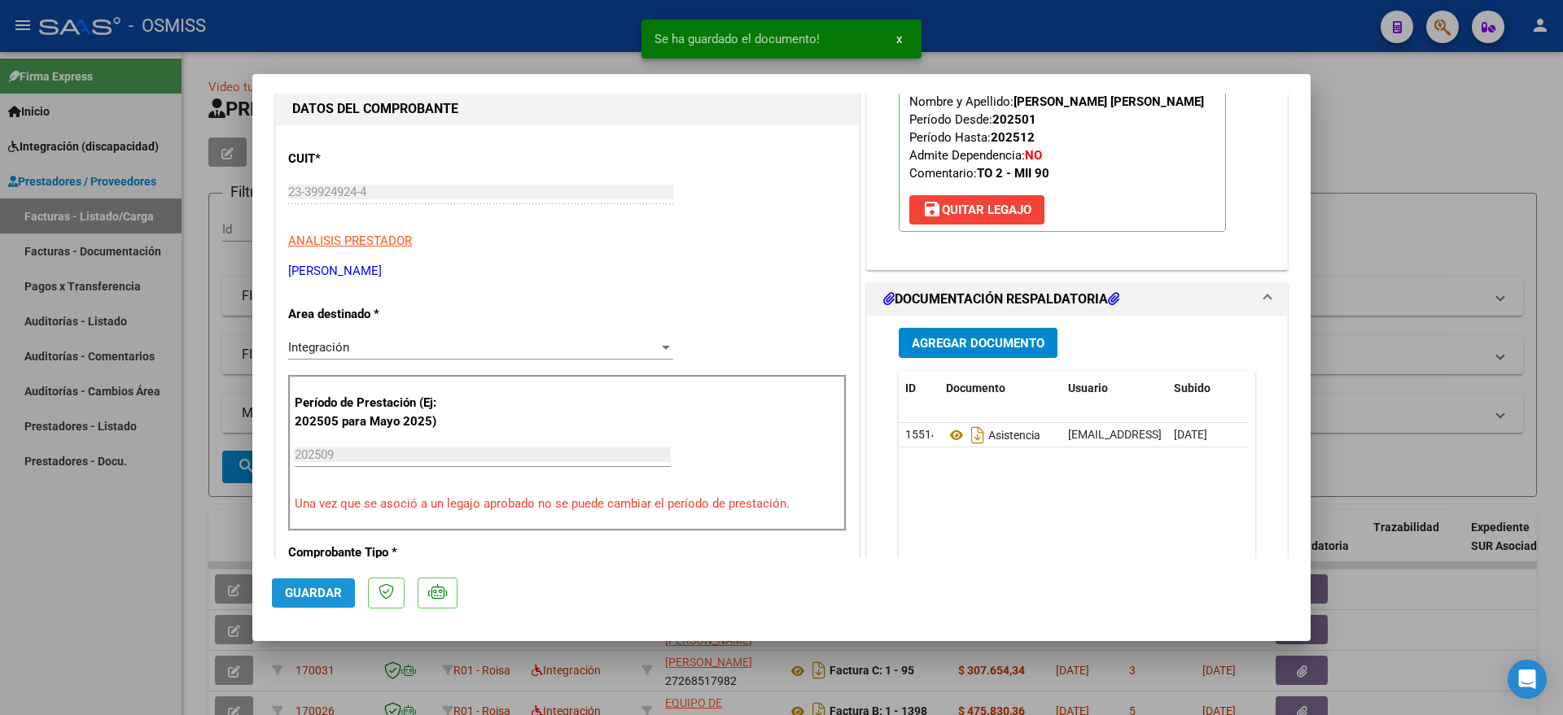
click at [339, 587] on span "Guardar" at bounding box center [313, 593] width 57 height 15
click at [61, 598] on div at bounding box center [781, 357] width 1563 height 715
type input "$ 0,00"
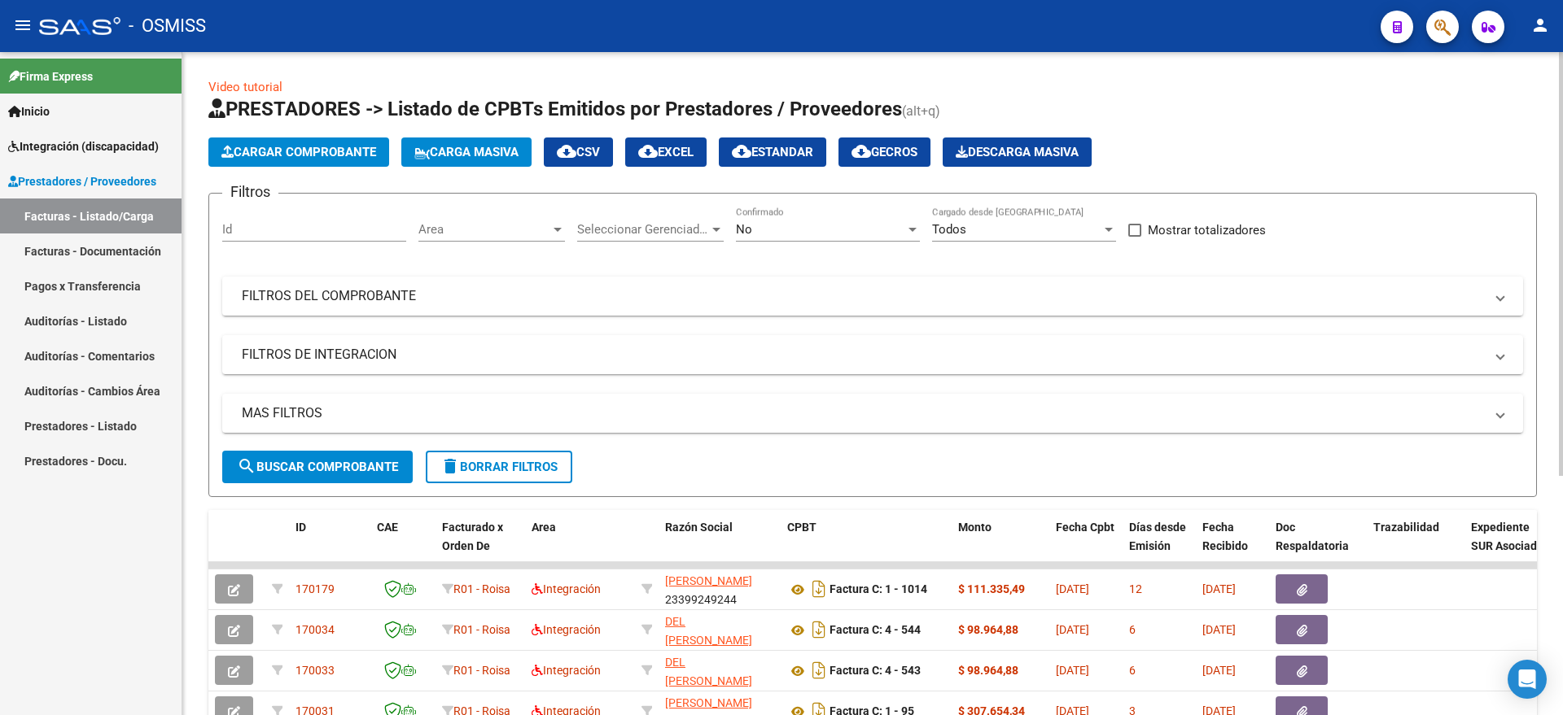
click at [313, 150] on span "Cargar Comprobante" at bounding box center [298, 152] width 155 height 15
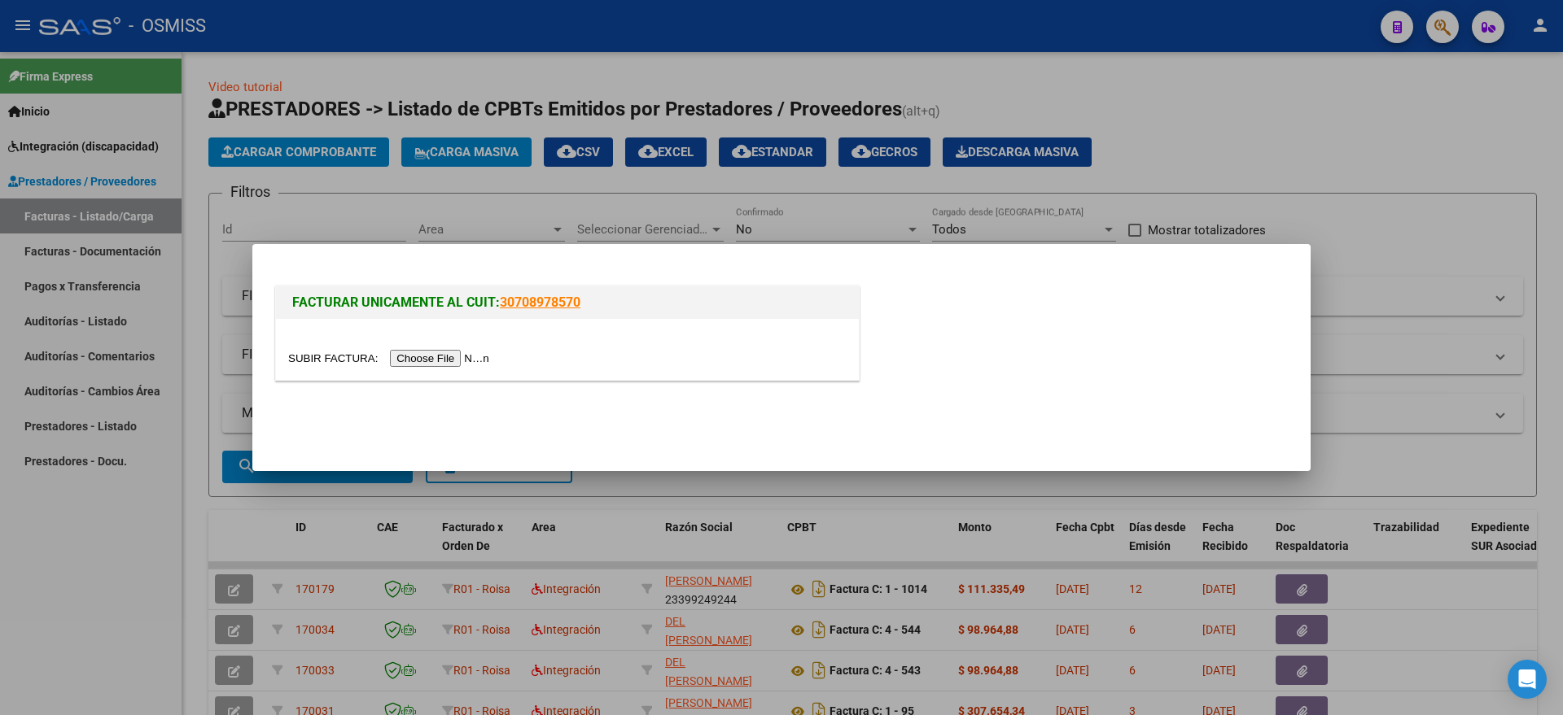
click at [422, 359] on input "file" at bounding box center [391, 358] width 206 height 17
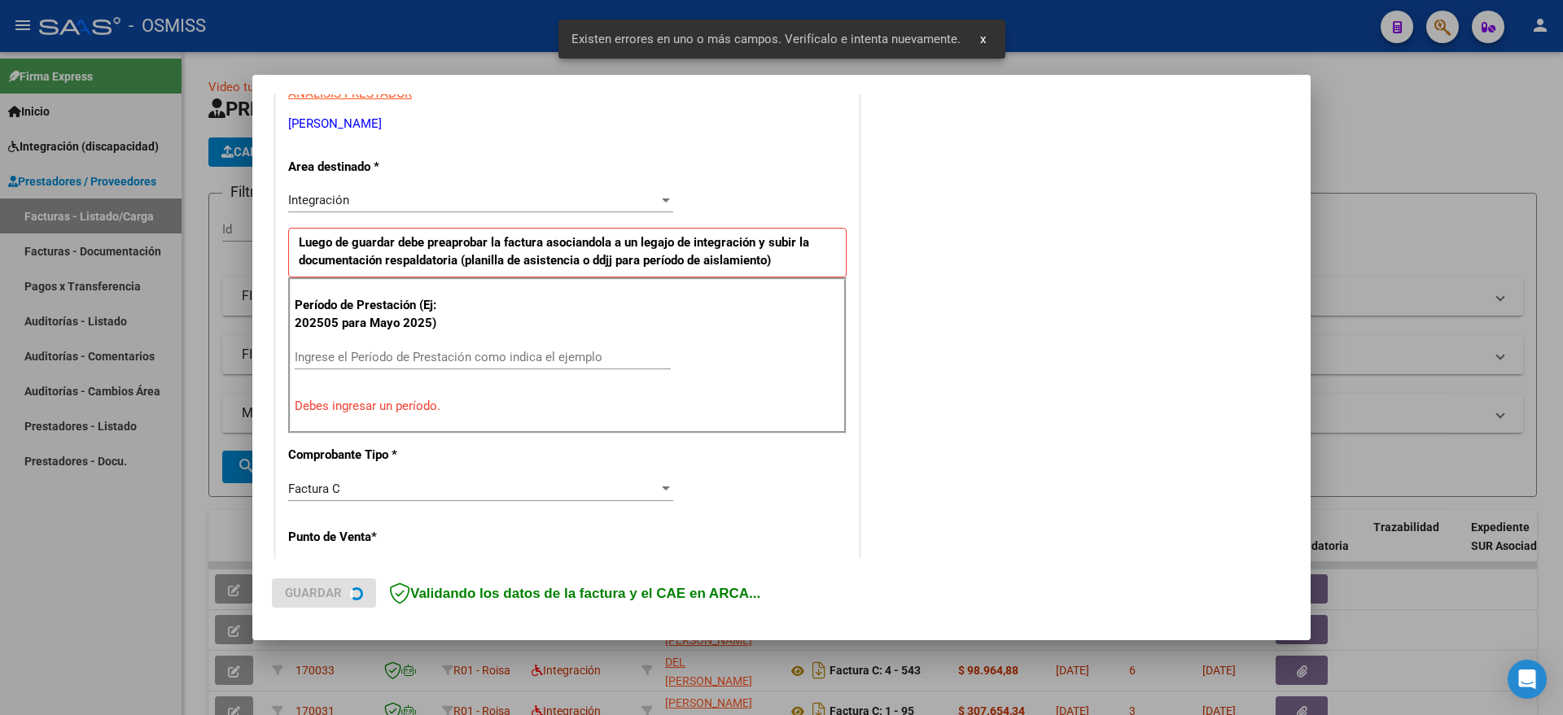
scroll to position [335, 0]
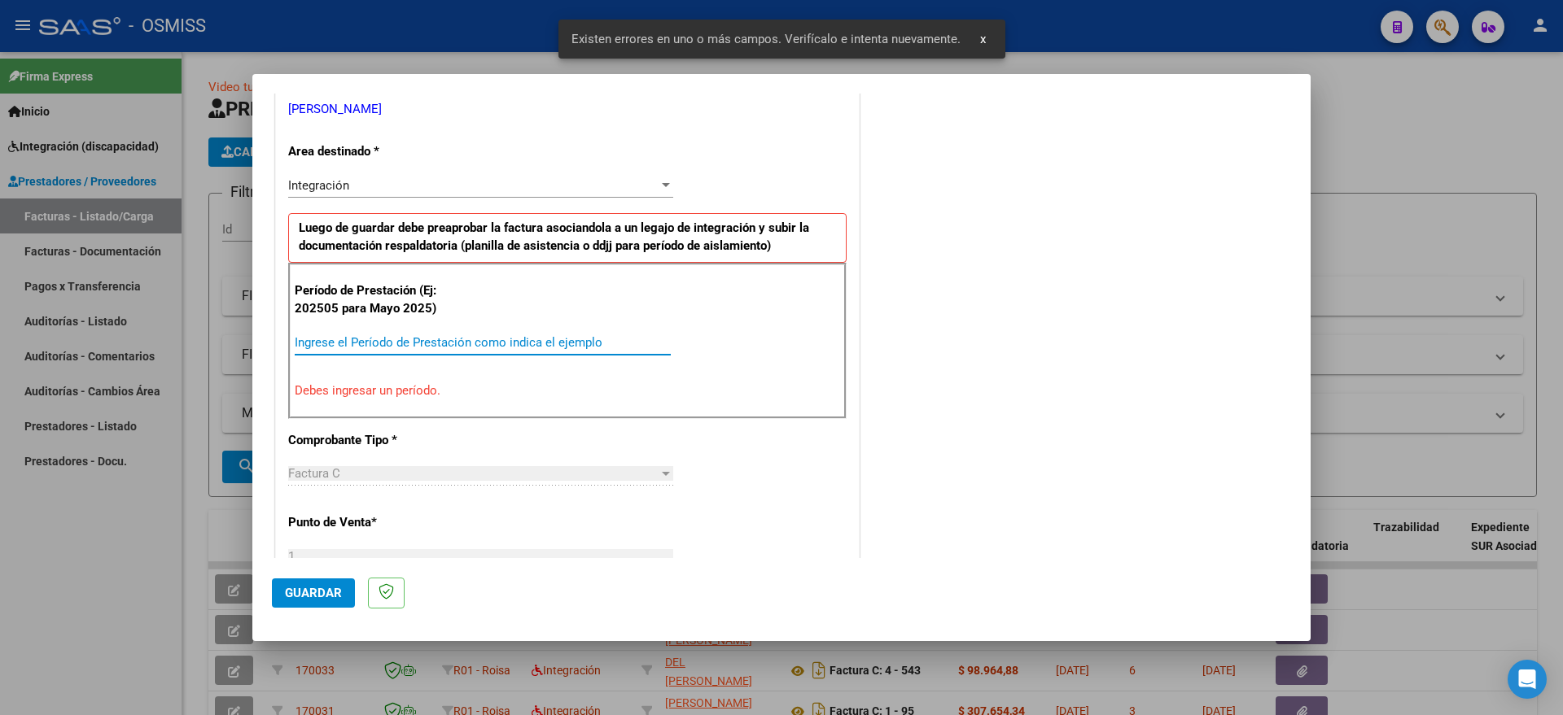
drag, startPoint x: 364, startPoint y: 348, endPoint x: 360, endPoint y: 357, distance: 9.8
click at [365, 351] on div "Ingrese el Período de Prestación como indica el ejemplo" at bounding box center [483, 342] width 376 height 24
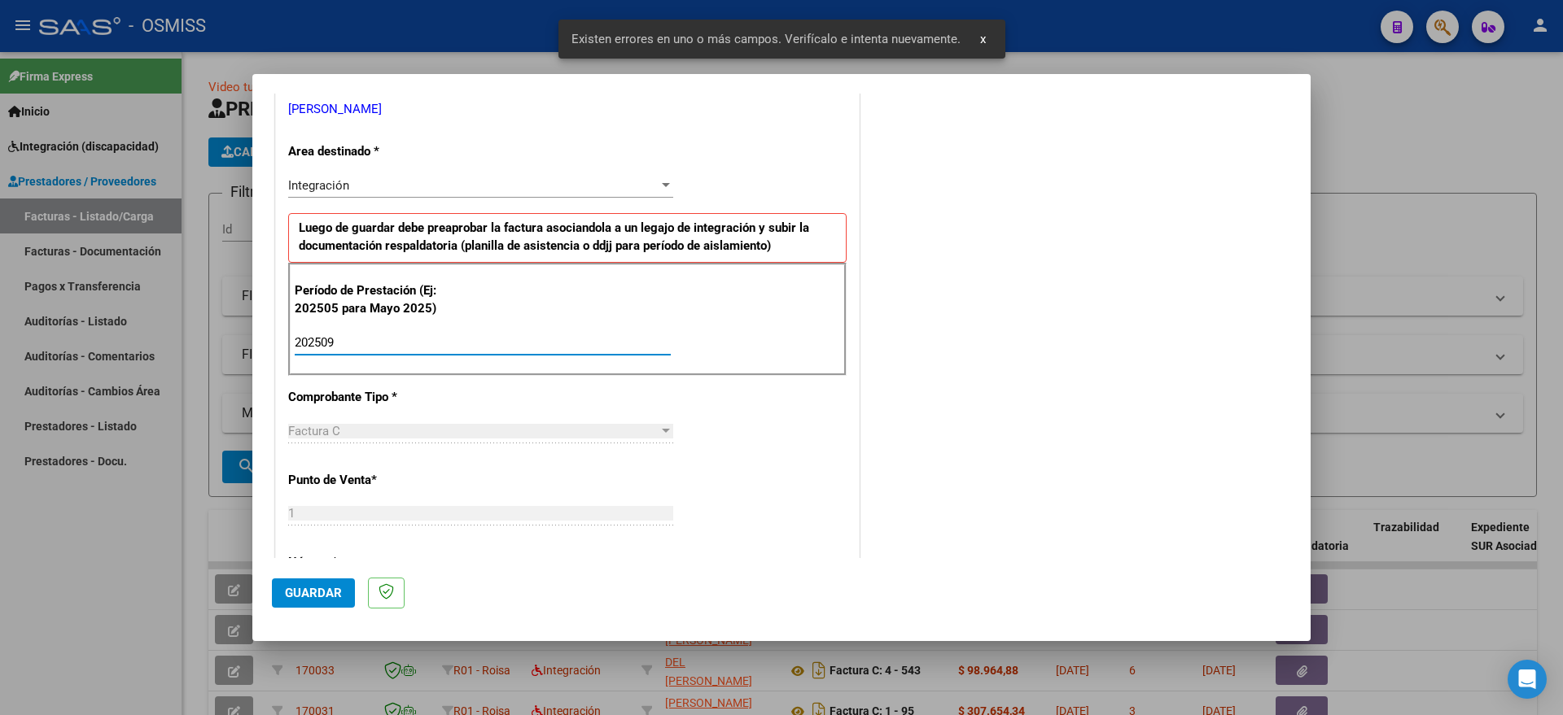
type input "202509"
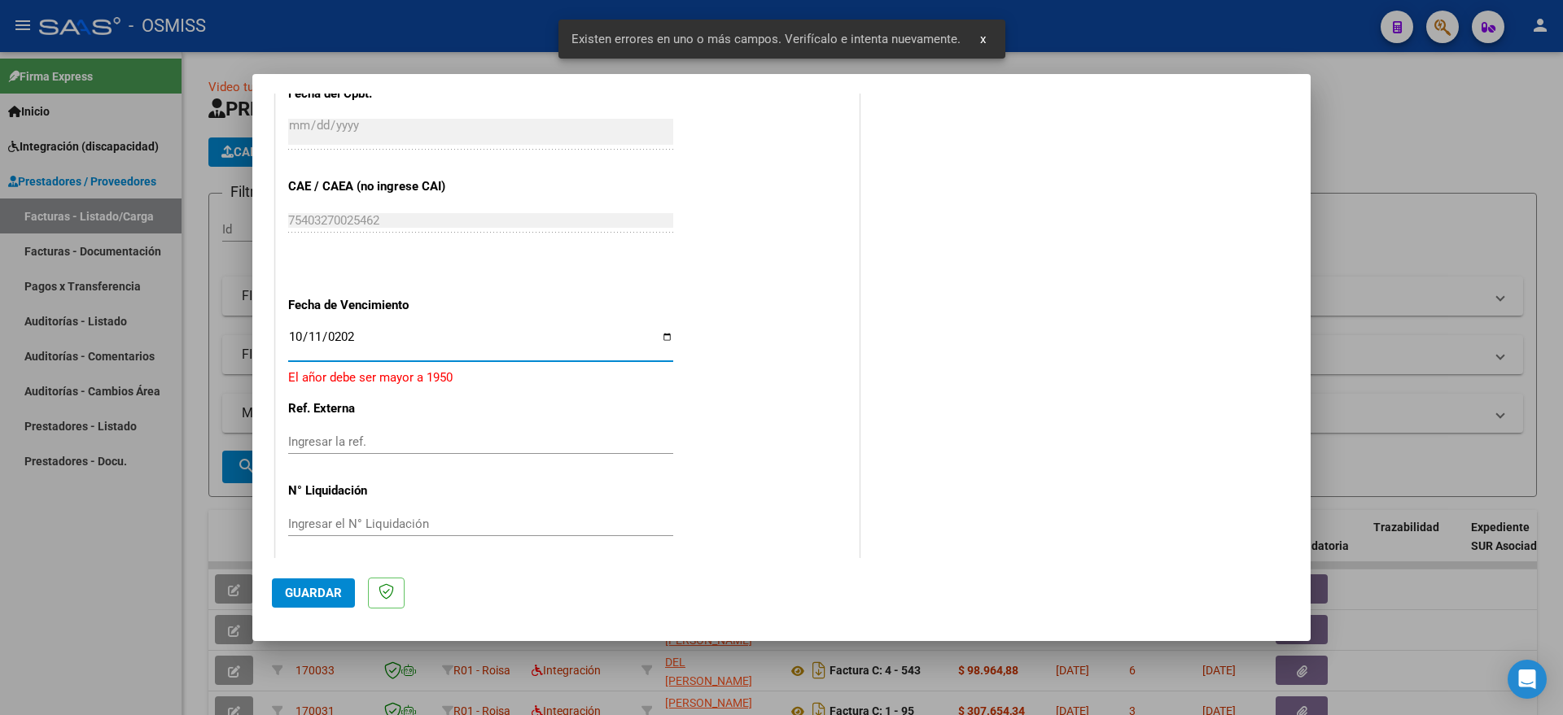
type input "[DATE]"
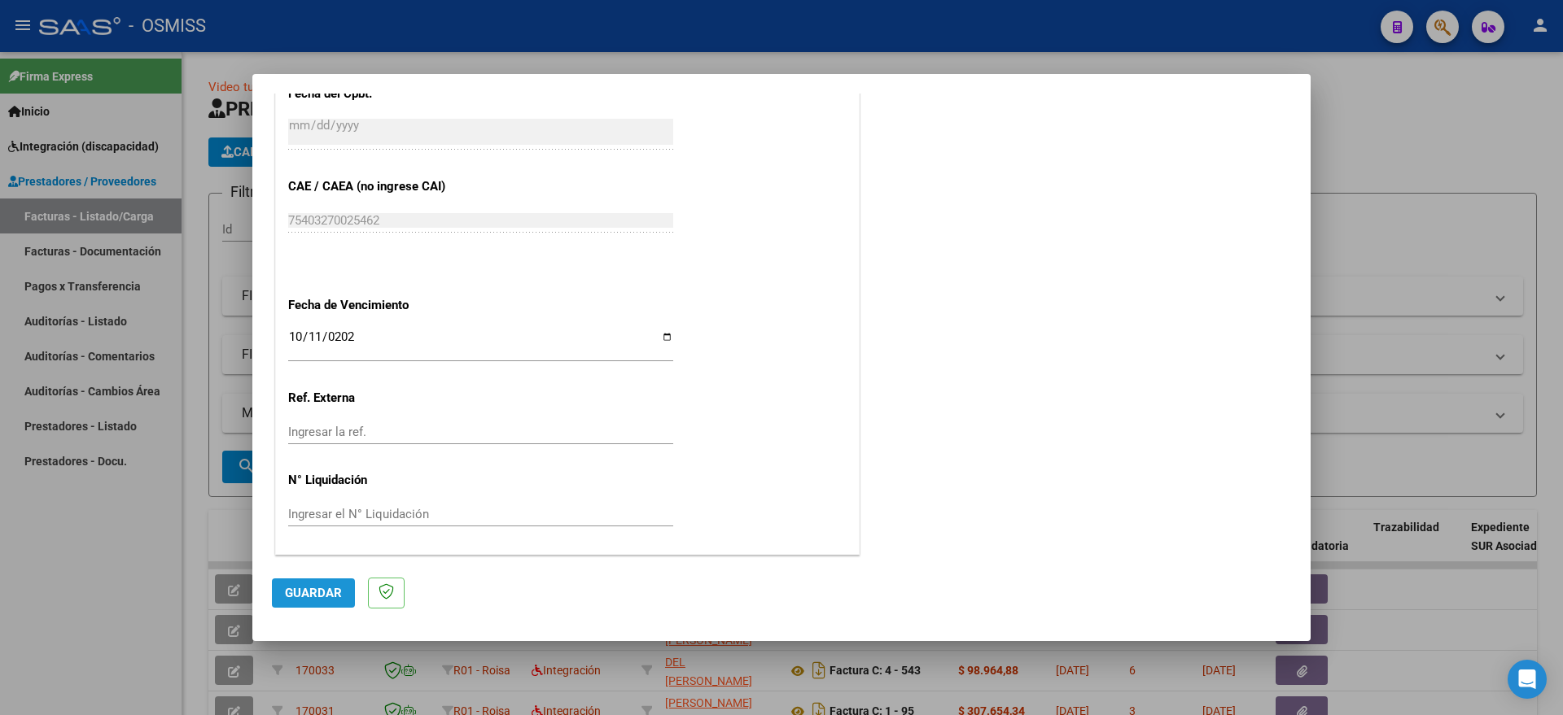
click at [320, 593] on span "Guardar" at bounding box center [313, 593] width 57 height 15
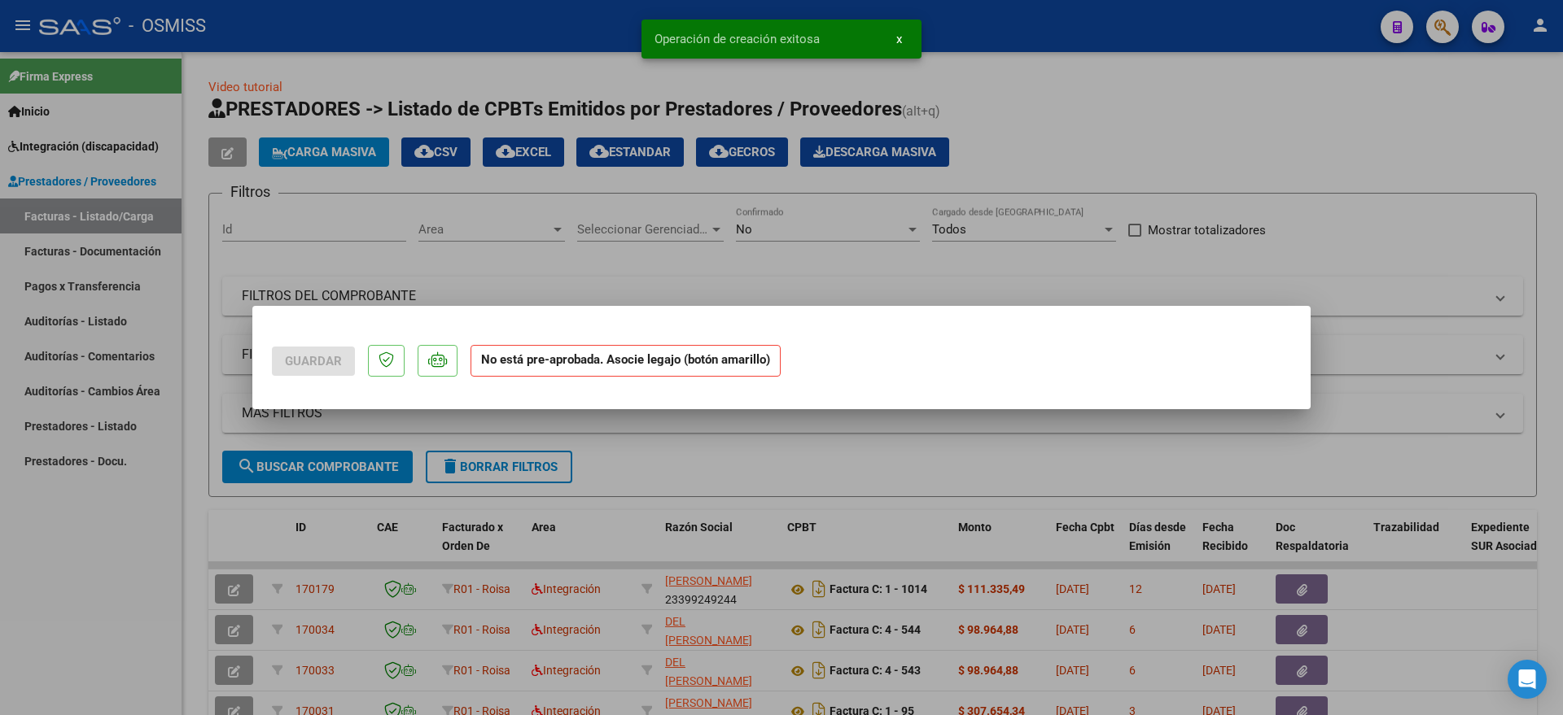
scroll to position [0, 0]
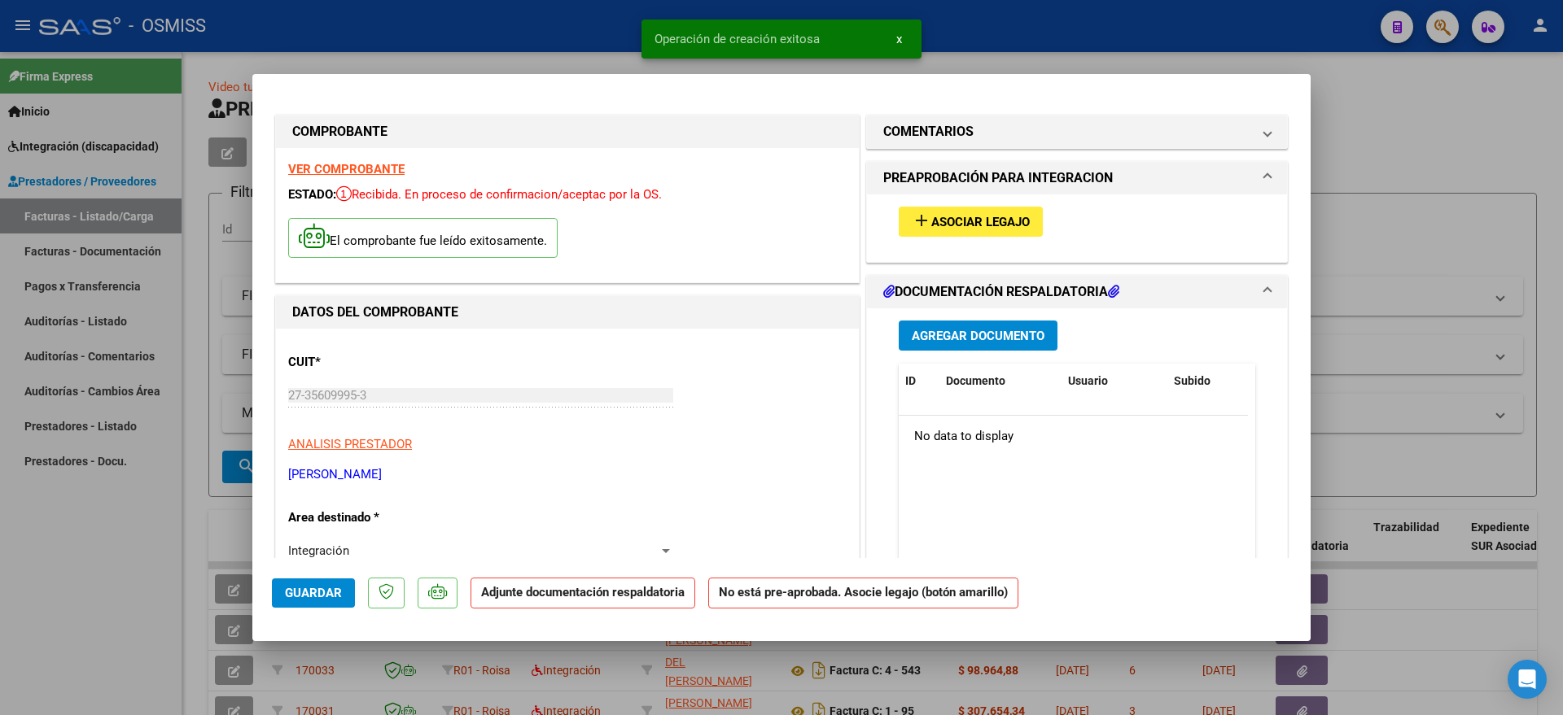
click at [918, 233] on button "add Asociar Legajo" at bounding box center [971, 222] width 144 height 30
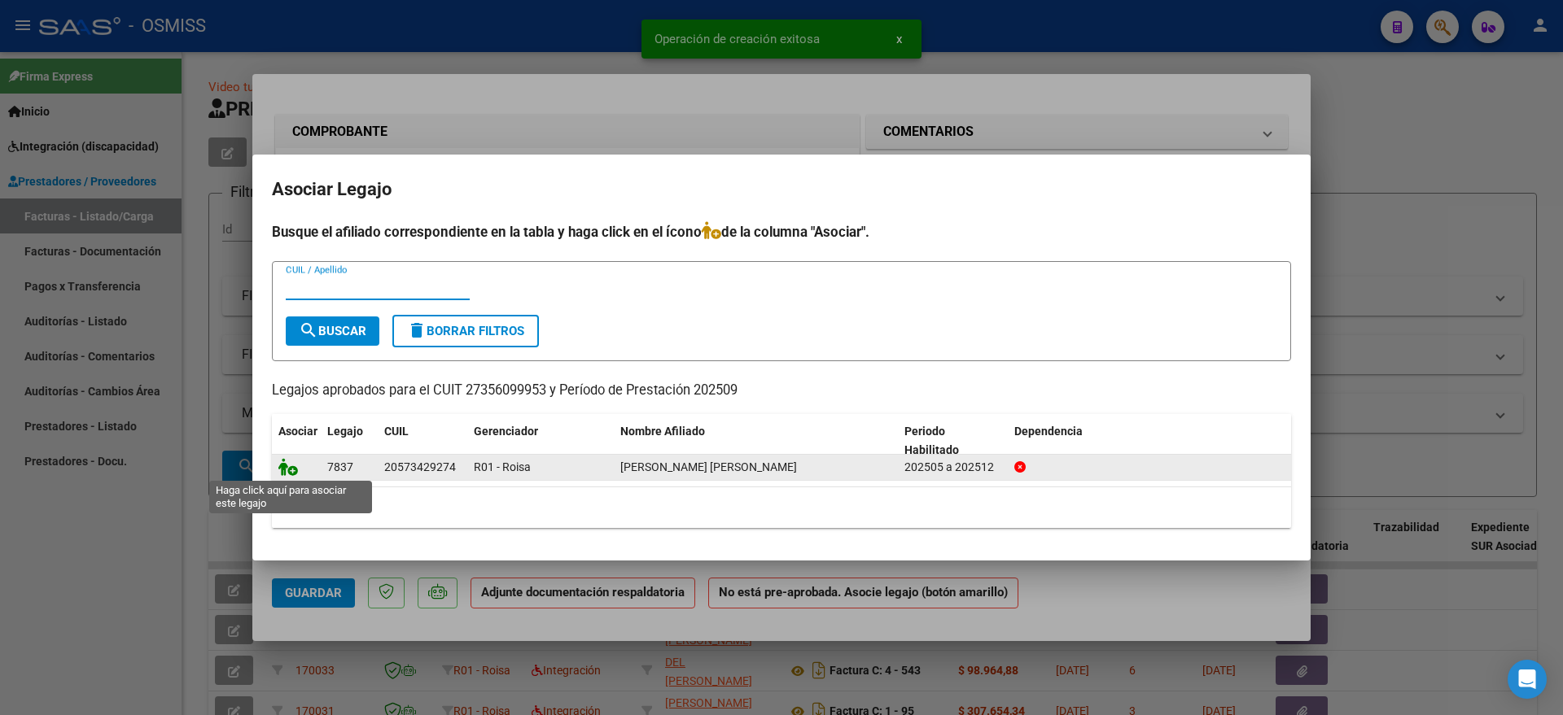
click at [287, 474] on icon at bounding box center [288, 467] width 20 height 18
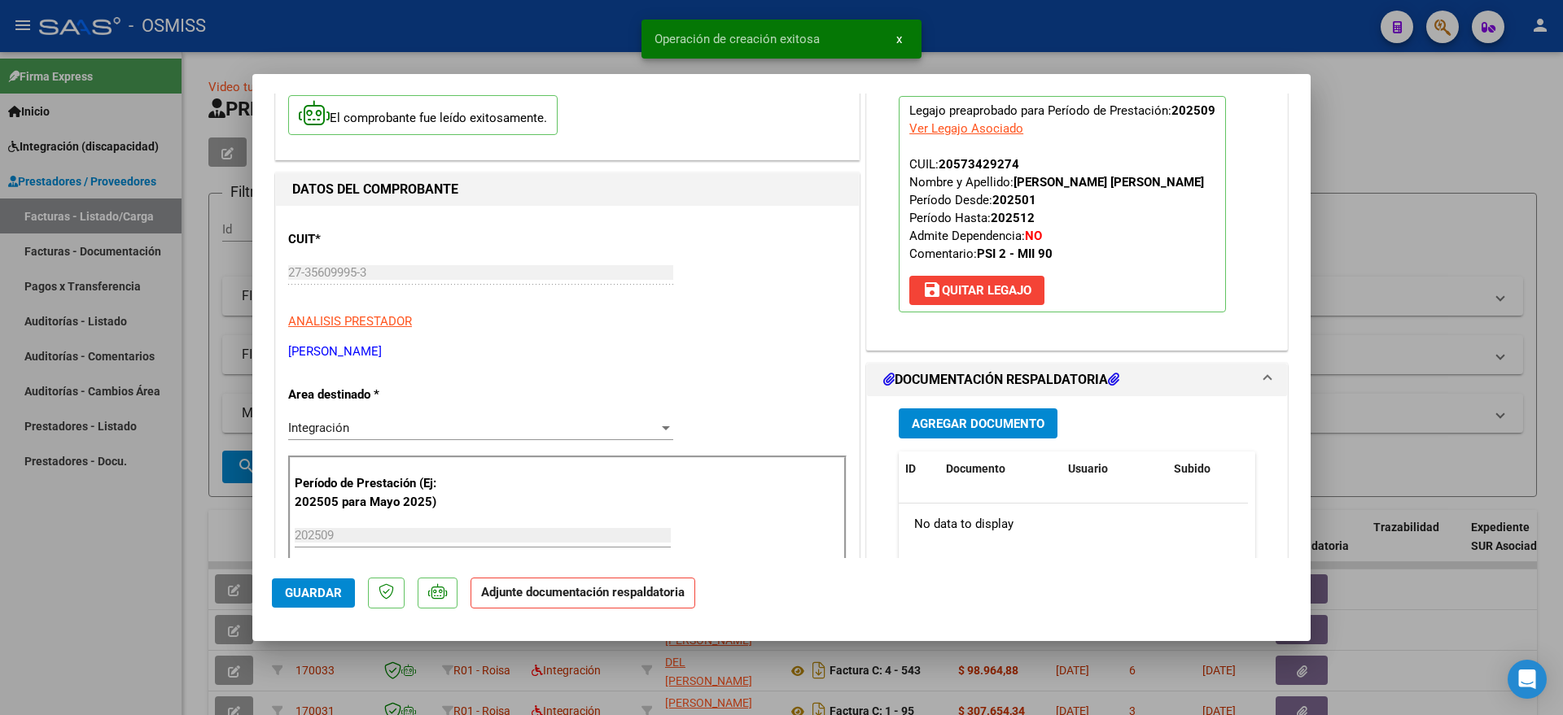
scroll to position [203, 0]
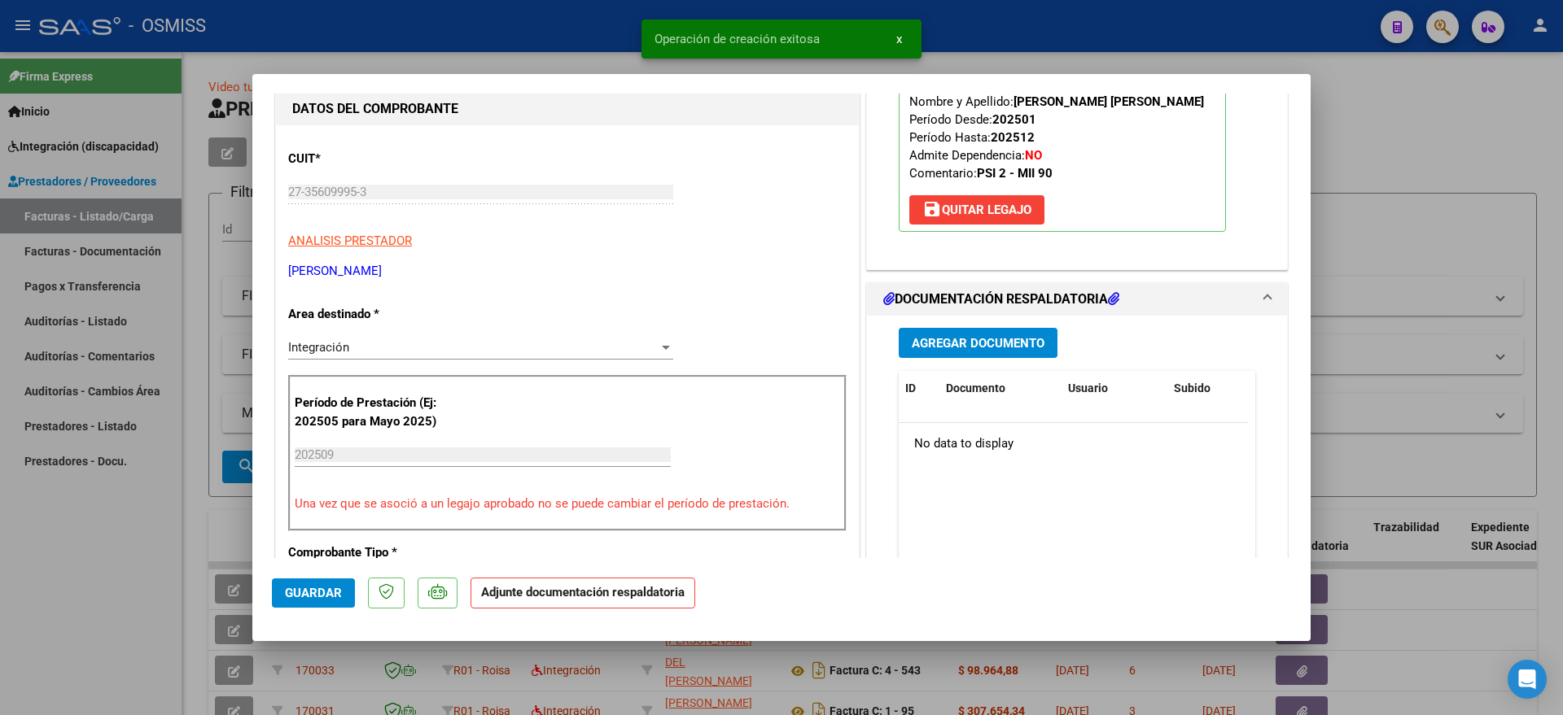
click at [968, 338] on span "Agregar Documento" at bounding box center [978, 343] width 133 height 15
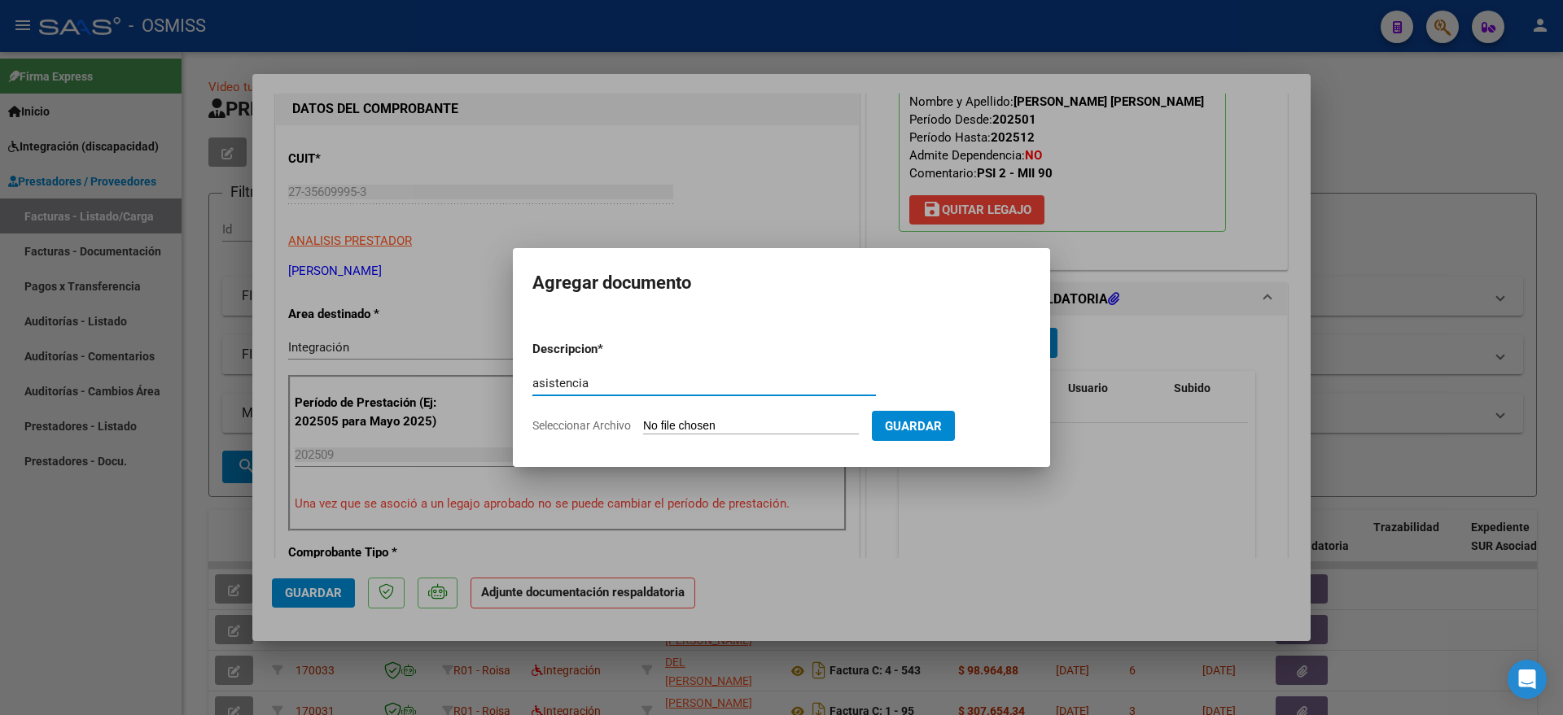
type input "asistencia"
click at [666, 427] on input "Seleccionar Archivo" at bounding box center [751, 426] width 216 height 15
type input "C:\fakepath\[PERSON_NAME] - PSICOLOGIA - PRESENTISMO.pdf"
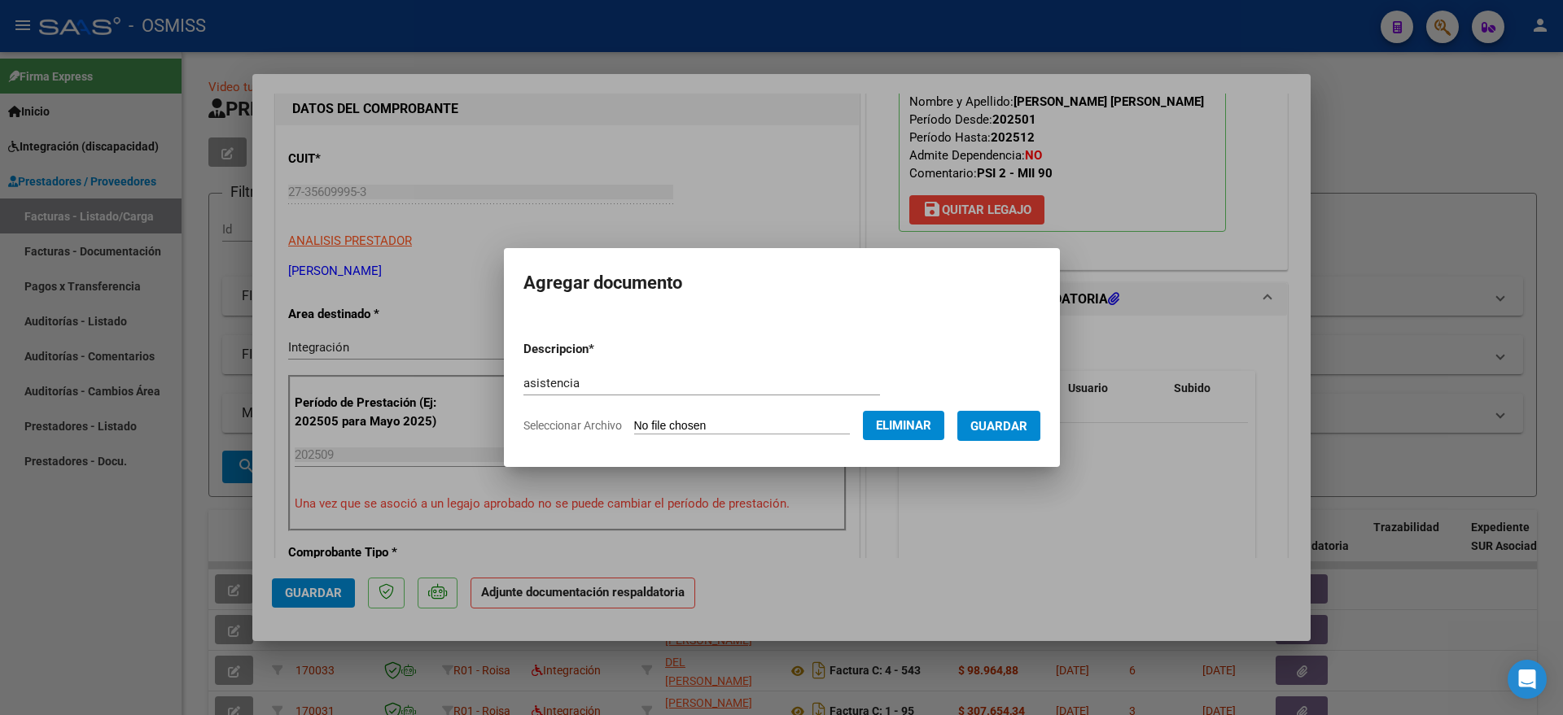
click at [1017, 429] on span "Guardar" at bounding box center [998, 426] width 57 height 15
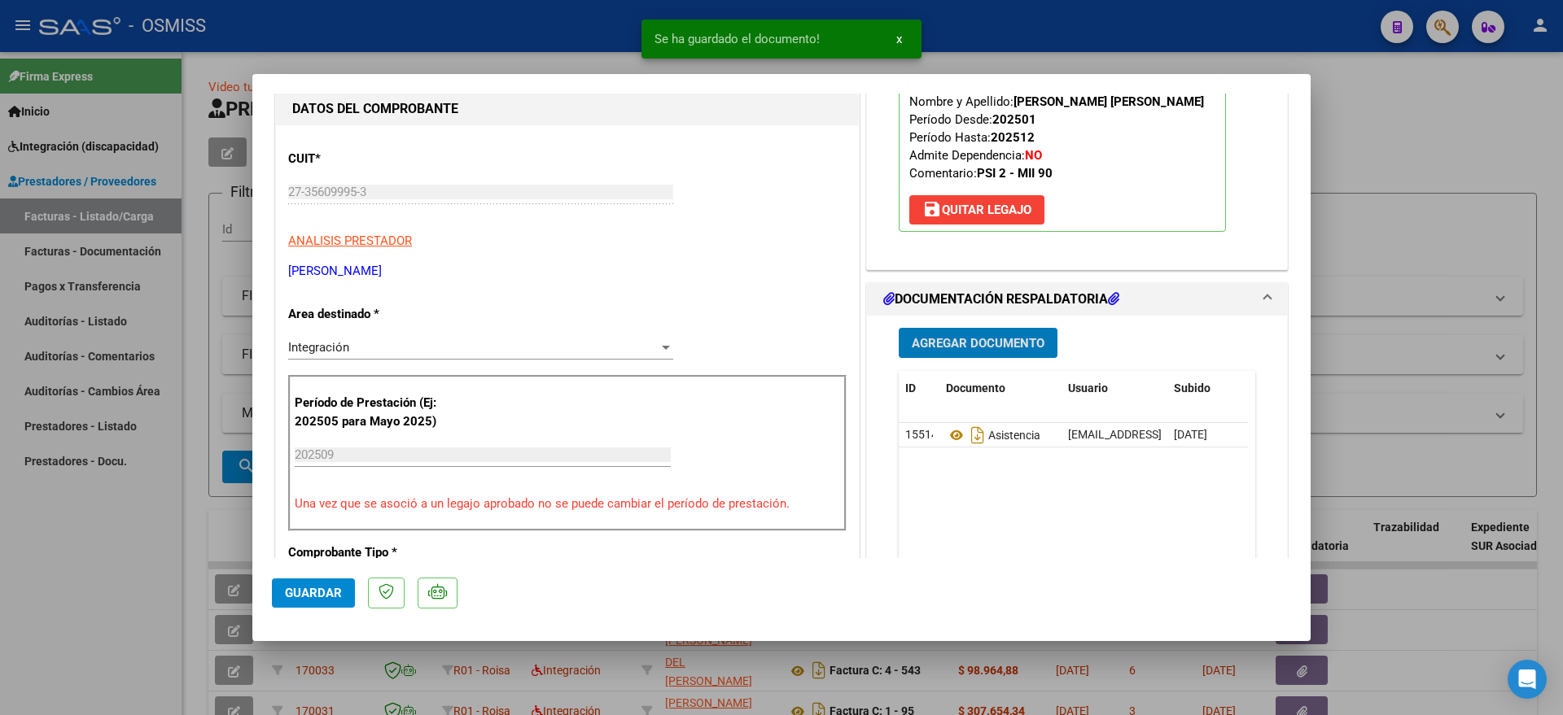
click at [321, 603] on button "Guardar" at bounding box center [313, 593] width 83 height 29
click at [114, 593] on div at bounding box center [781, 357] width 1563 height 715
type input "$ 0,00"
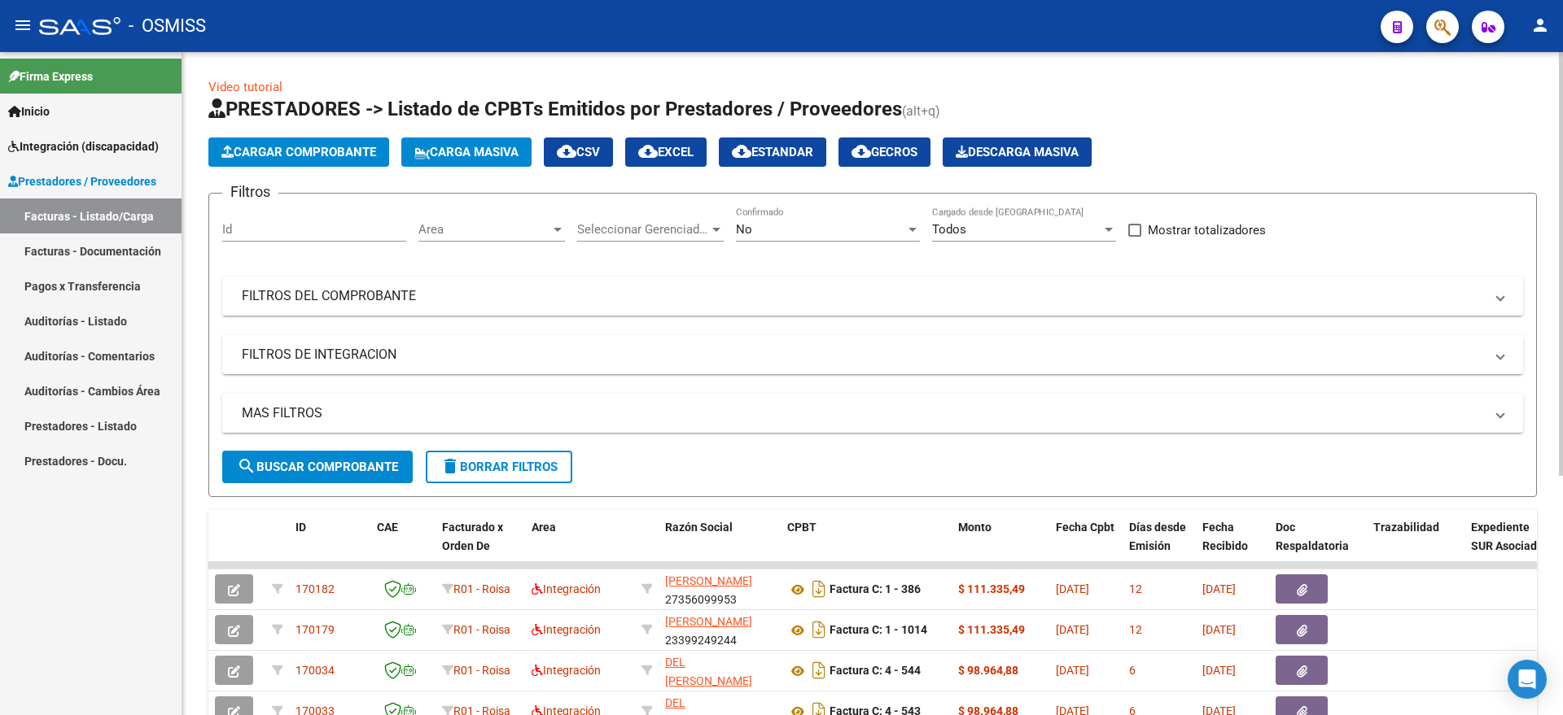
click at [295, 157] on span "Cargar Comprobante" at bounding box center [298, 152] width 155 height 15
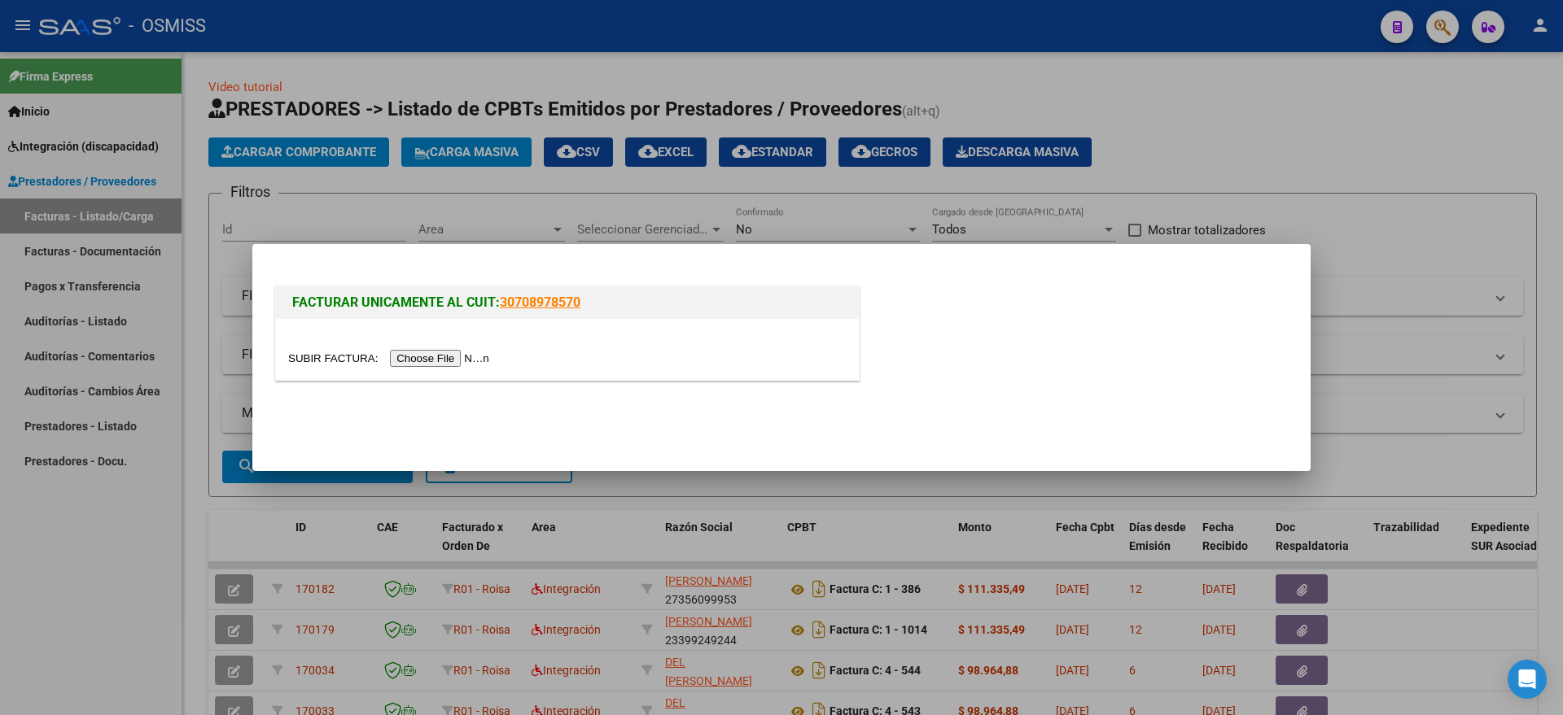
click at [410, 362] on input "file" at bounding box center [391, 358] width 206 height 17
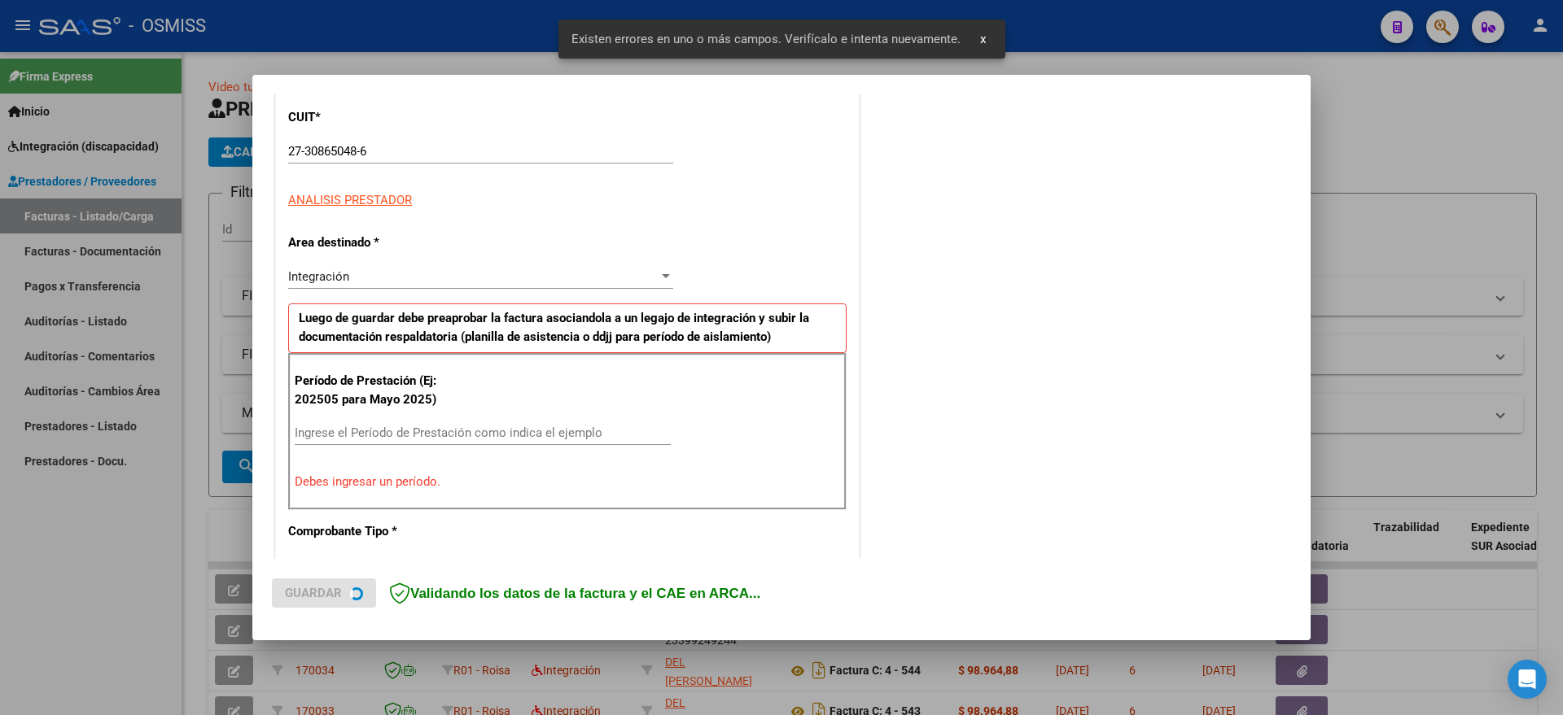
scroll to position [304, 0]
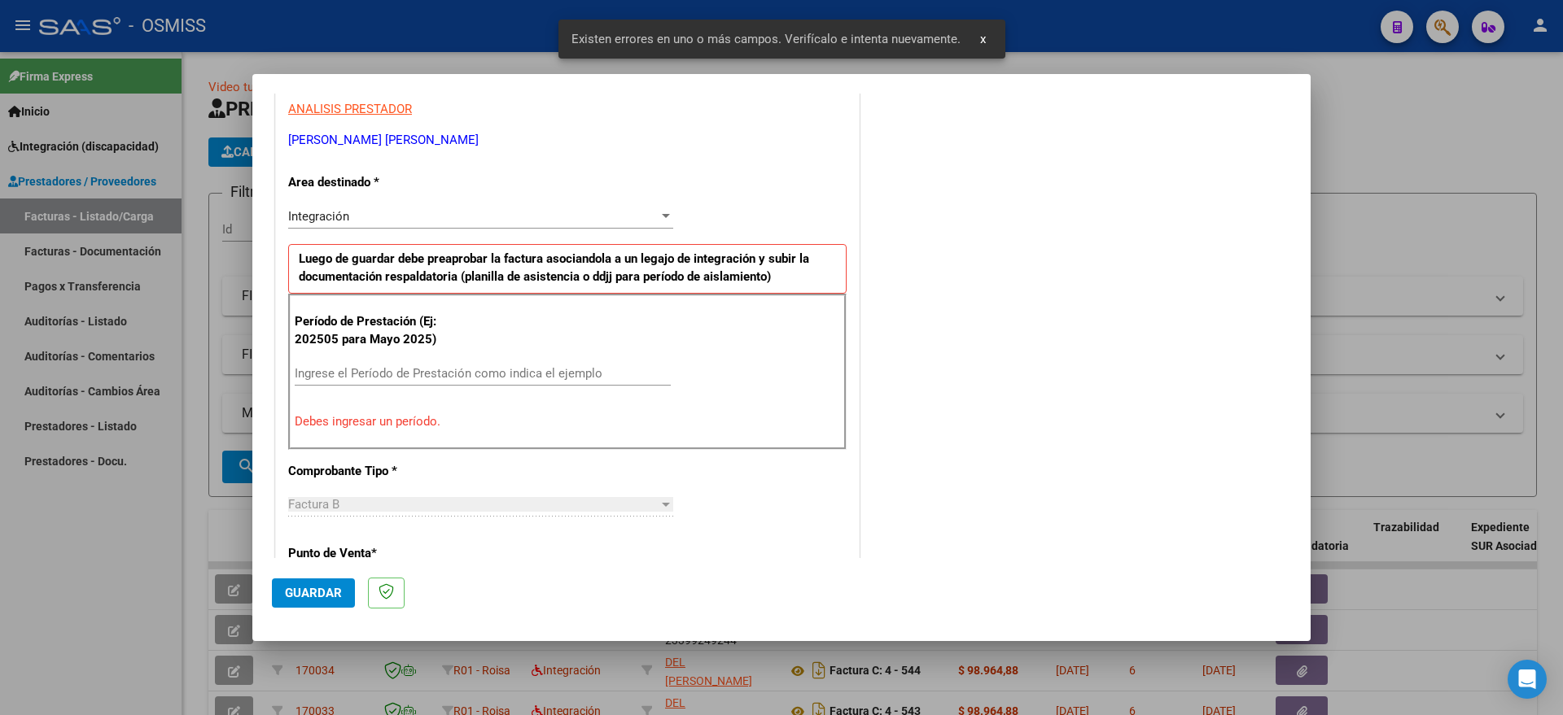
click at [454, 348] on div "Período de Prestación (Ej: 202505 para Mayo 2025) Ingrese el Período de Prestac…" at bounding box center [567, 372] width 558 height 156
click at [457, 369] on input "Ingrese el Período de Prestación como indica el ejemplo" at bounding box center [483, 373] width 376 height 15
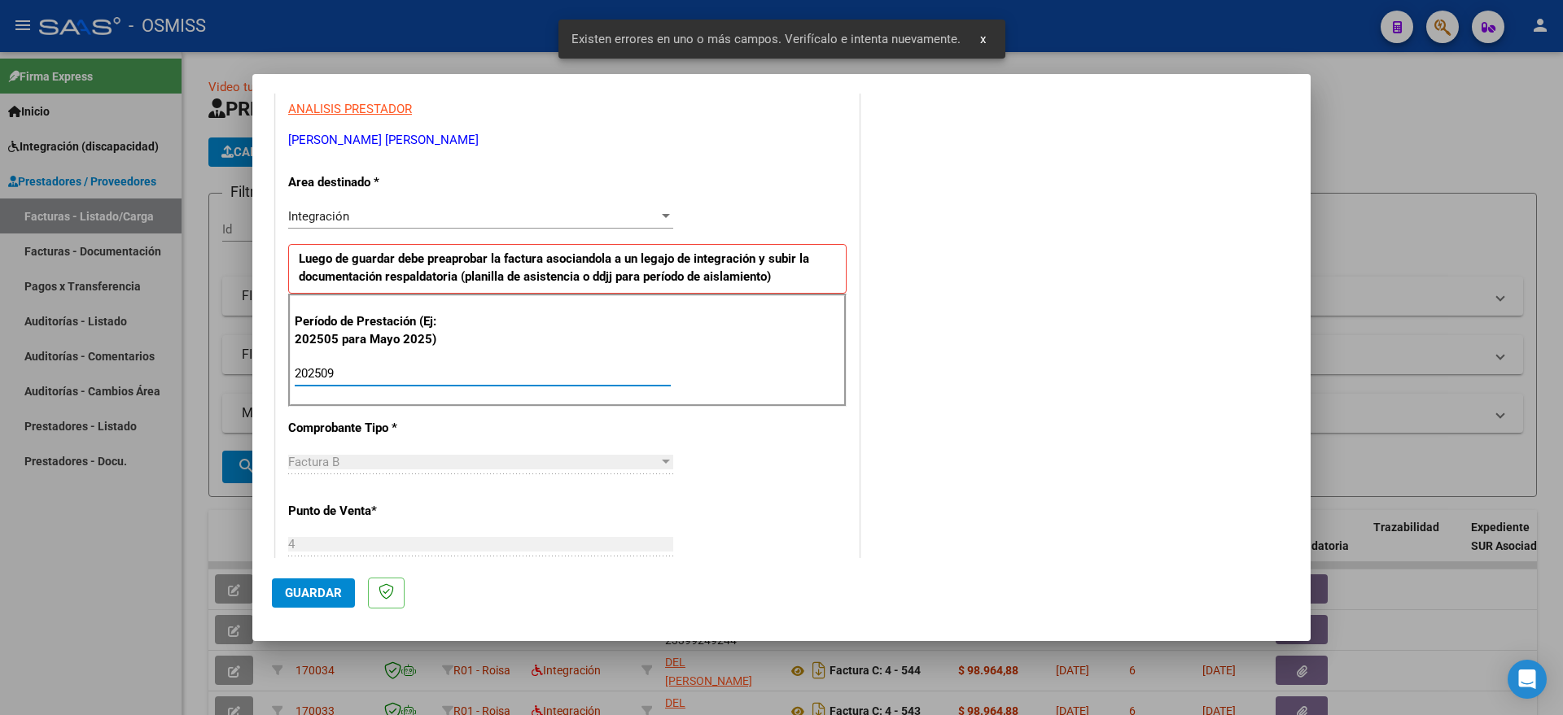
type input "202509"
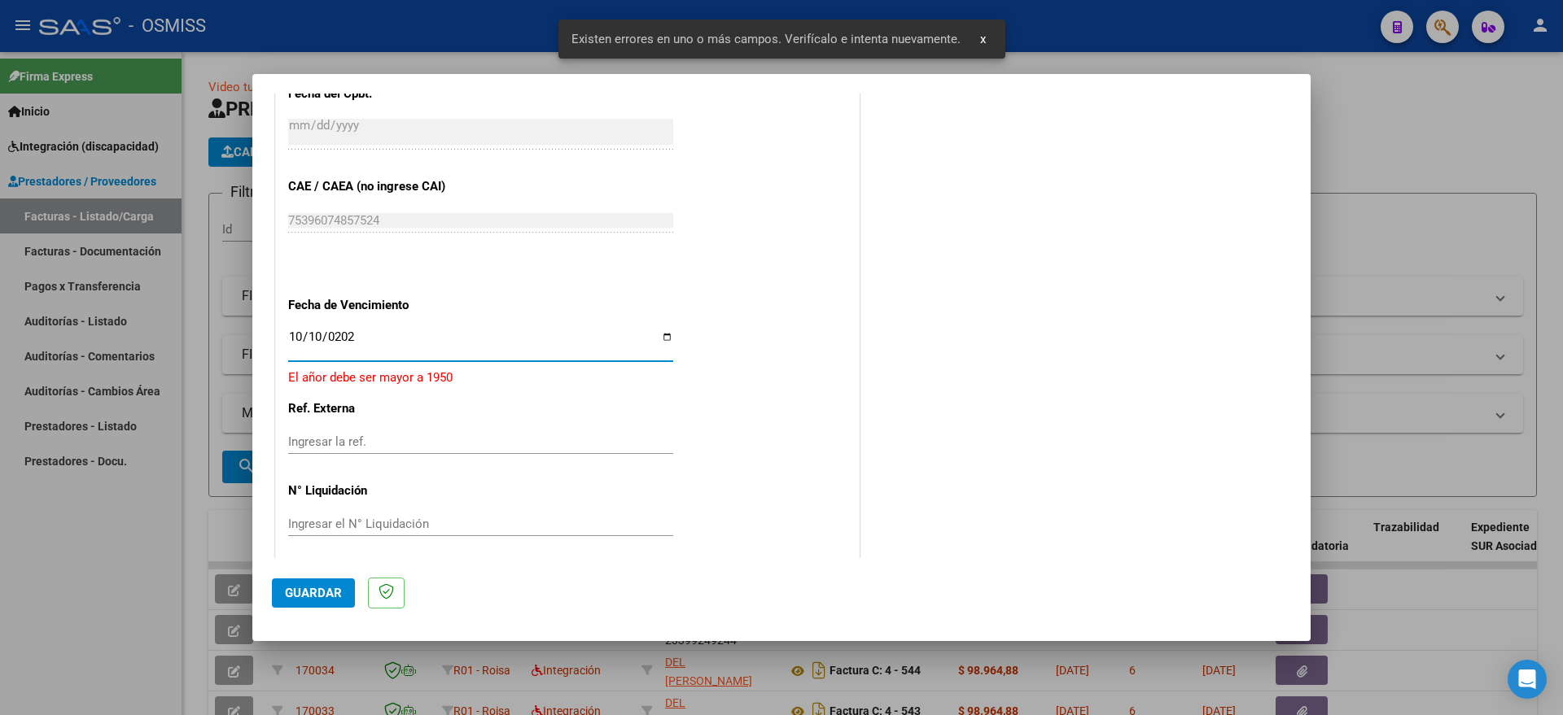
type input "[DATE]"
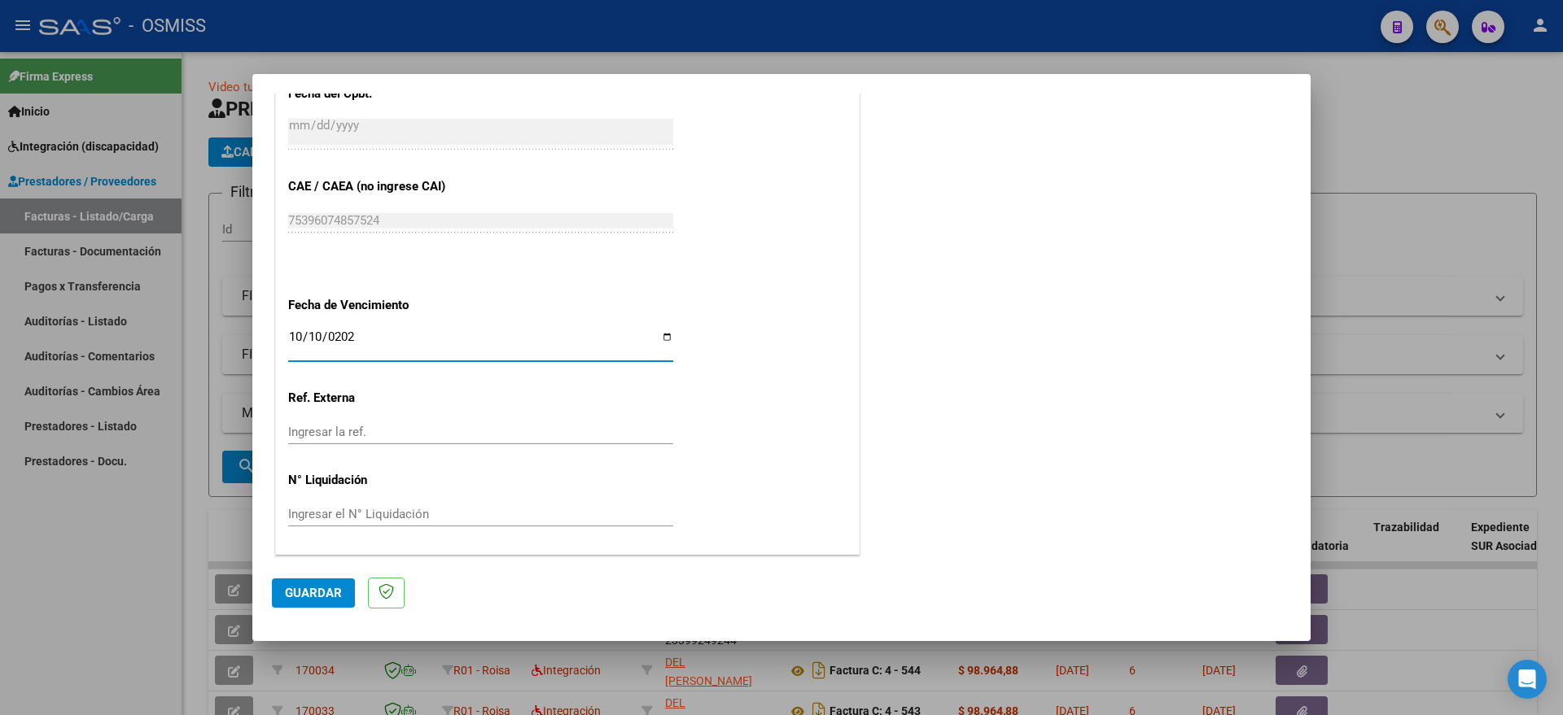
click at [294, 595] on span "Guardar" at bounding box center [313, 593] width 57 height 15
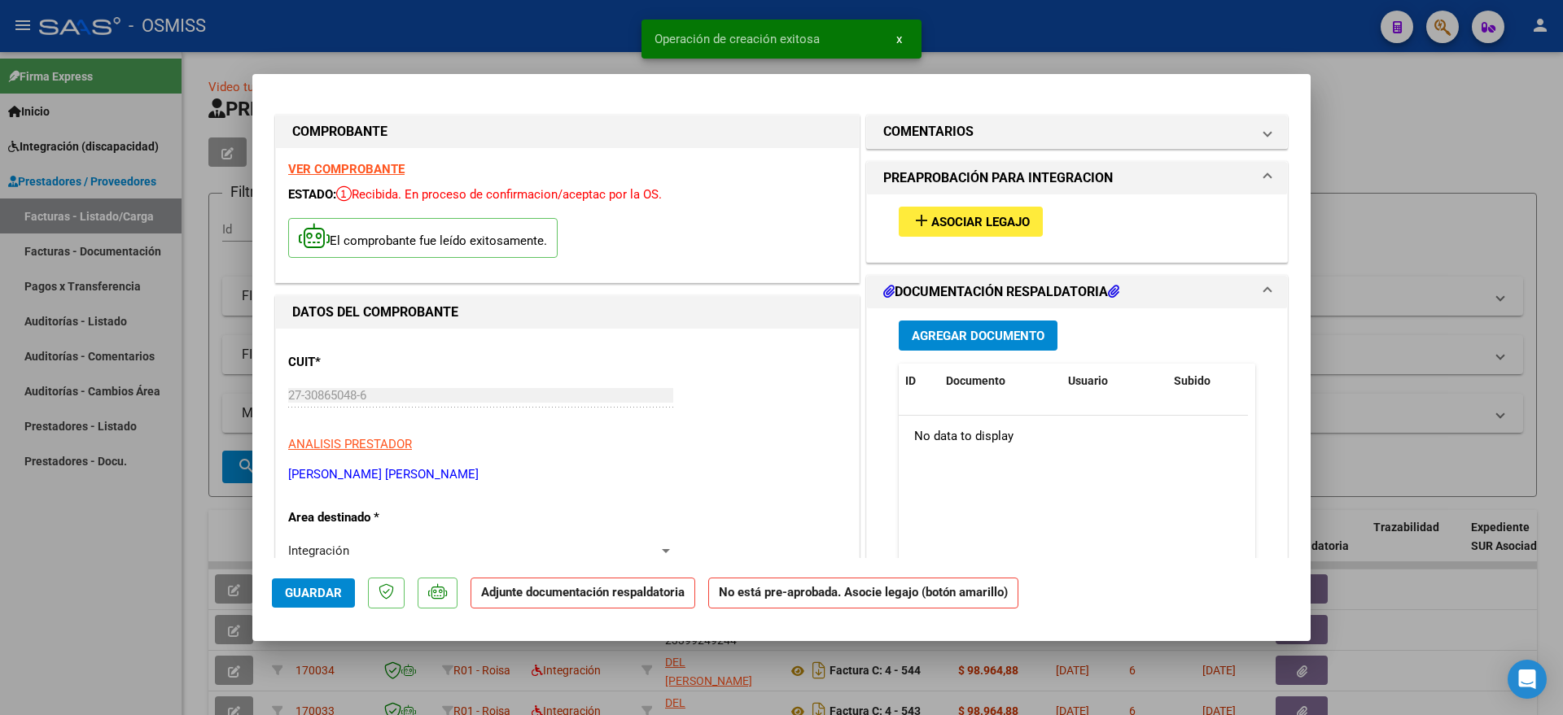
click at [970, 221] on span "Asociar Legajo" at bounding box center [980, 222] width 98 height 15
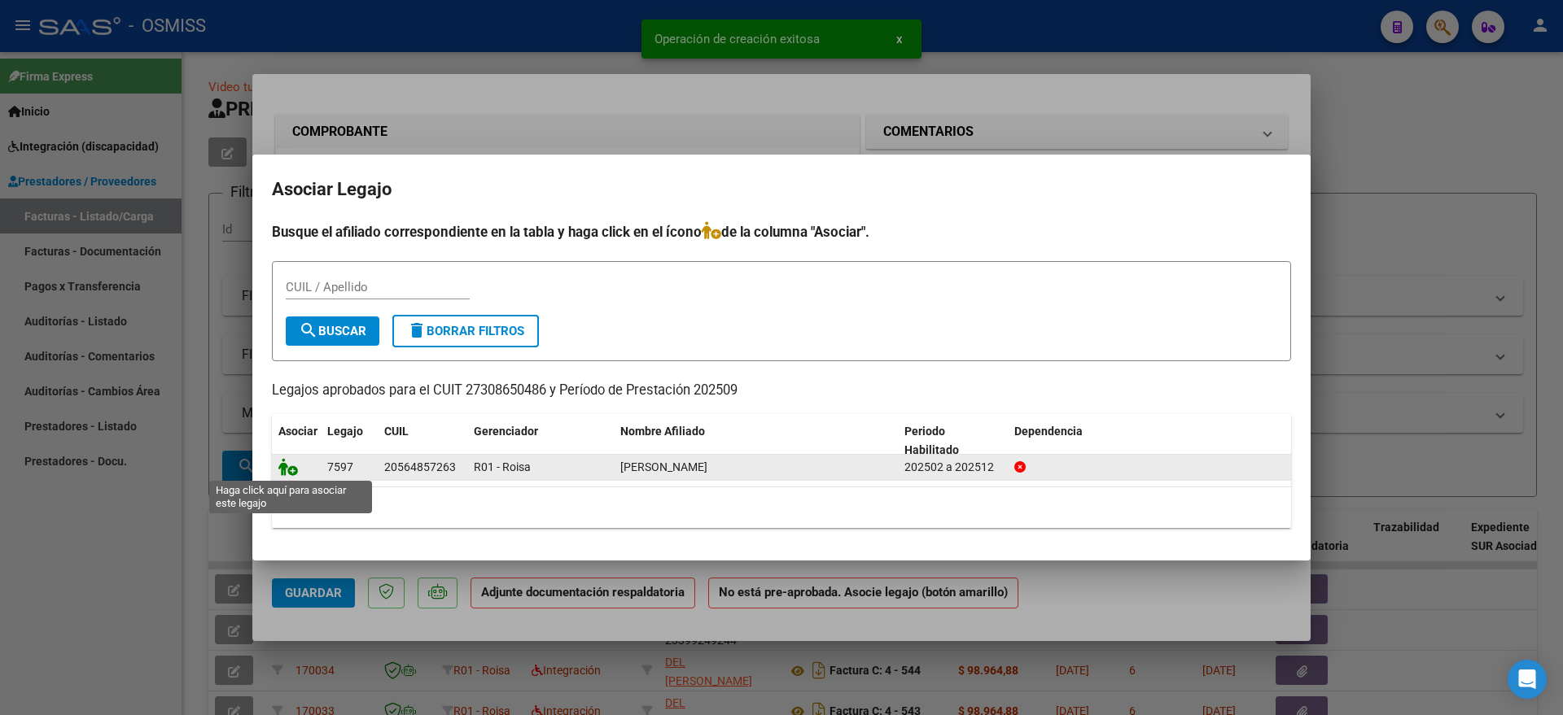
click at [288, 464] on icon at bounding box center [288, 467] width 20 height 18
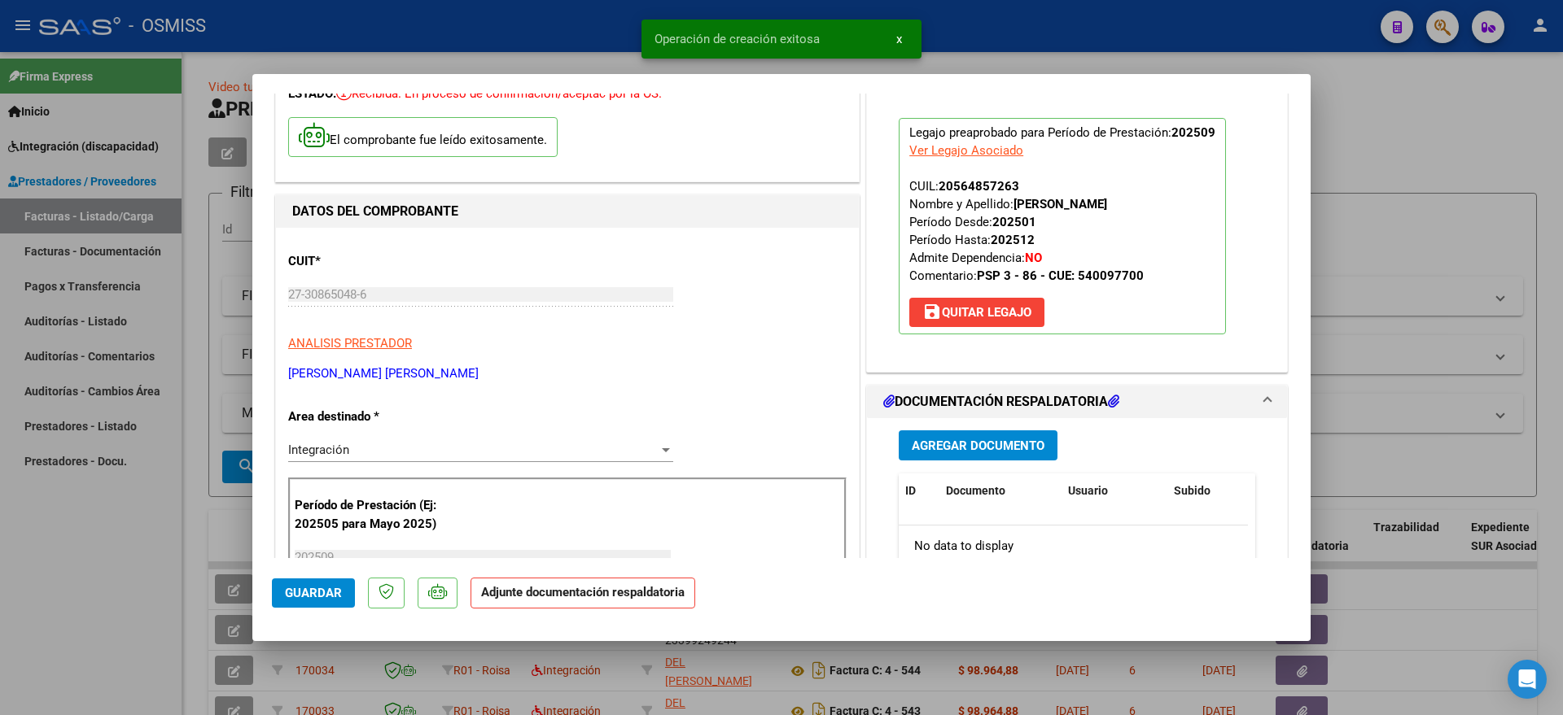
scroll to position [102, 0]
click at [959, 454] on button "Agregar Documento" at bounding box center [978, 445] width 159 height 30
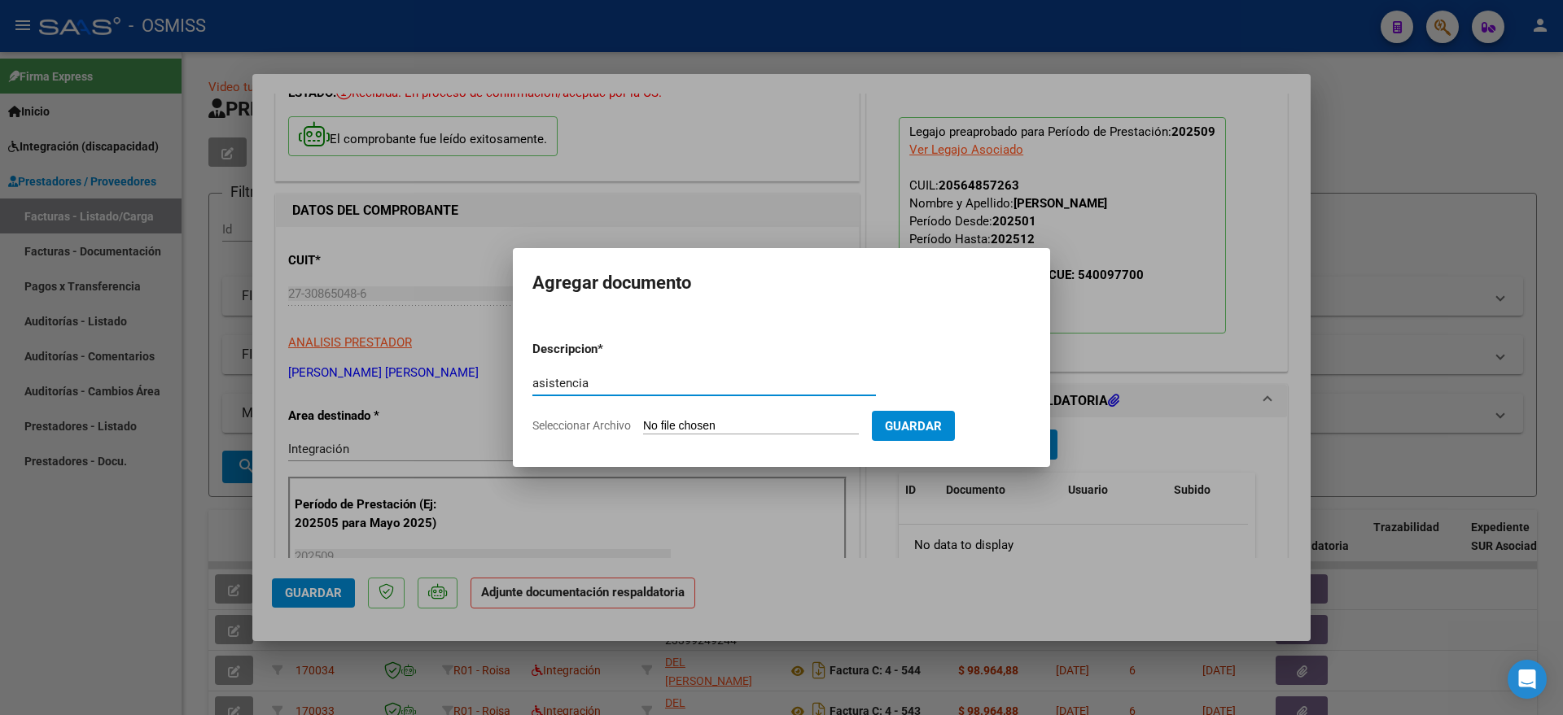
type input "asistencia"
click at [745, 429] on input "Seleccionar Archivo" at bounding box center [751, 426] width 216 height 15
type input "C:\fakepath\PLANILLA.pdf"
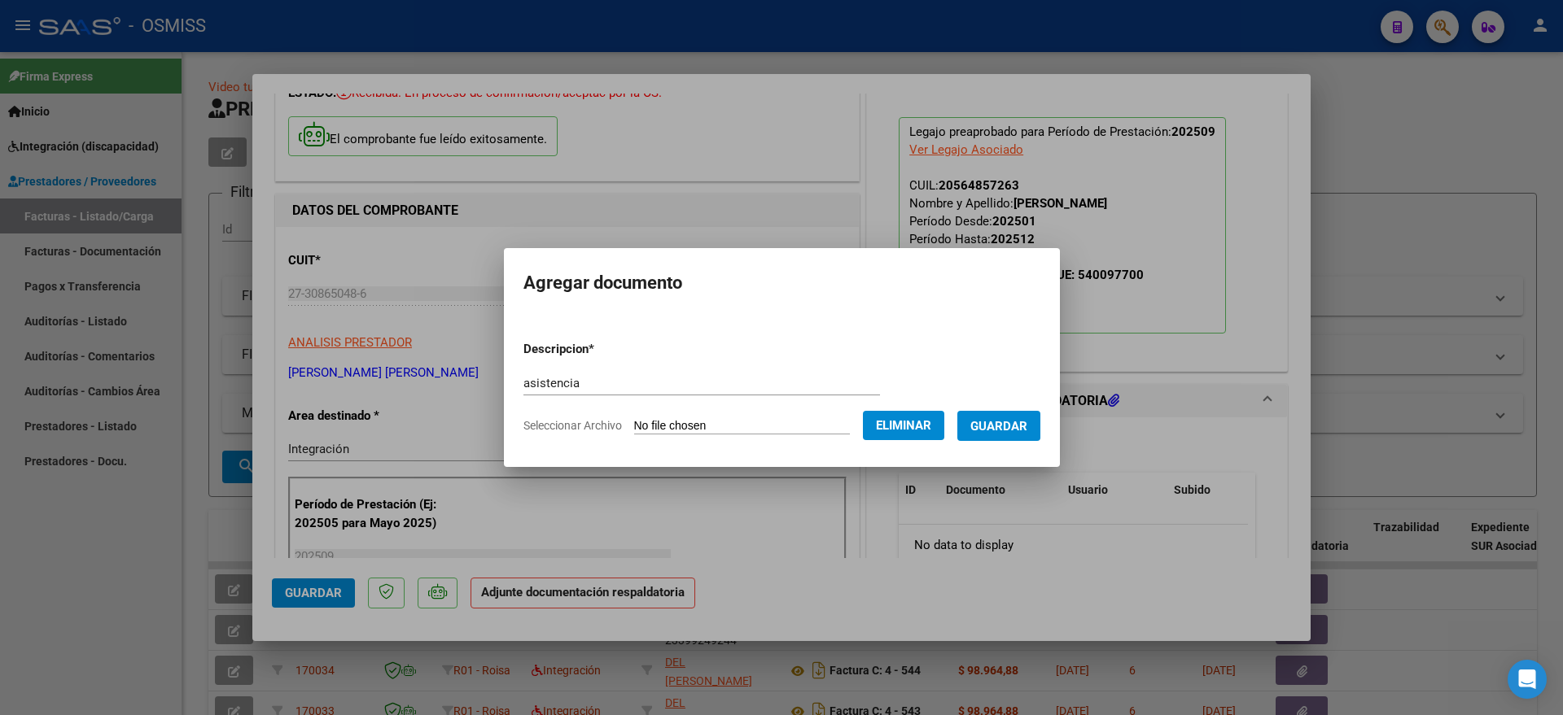
click at [1016, 431] on span "Guardar" at bounding box center [998, 426] width 57 height 15
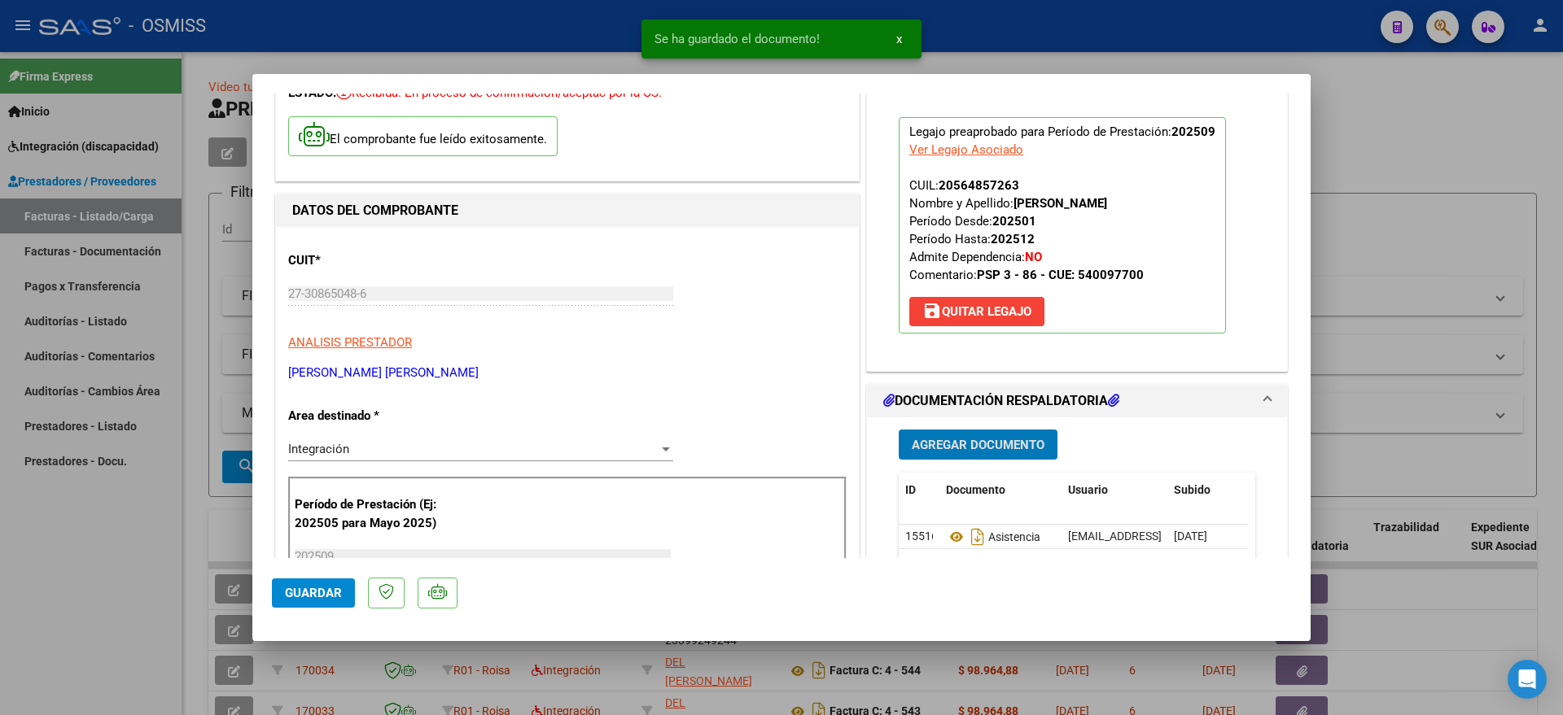
click at [317, 606] on button "Guardar" at bounding box center [313, 593] width 83 height 29
click at [81, 578] on div at bounding box center [781, 357] width 1563 height 715
type input "$ 0,00"
